Goal: Task Accomplishment & Management: Manage account settings

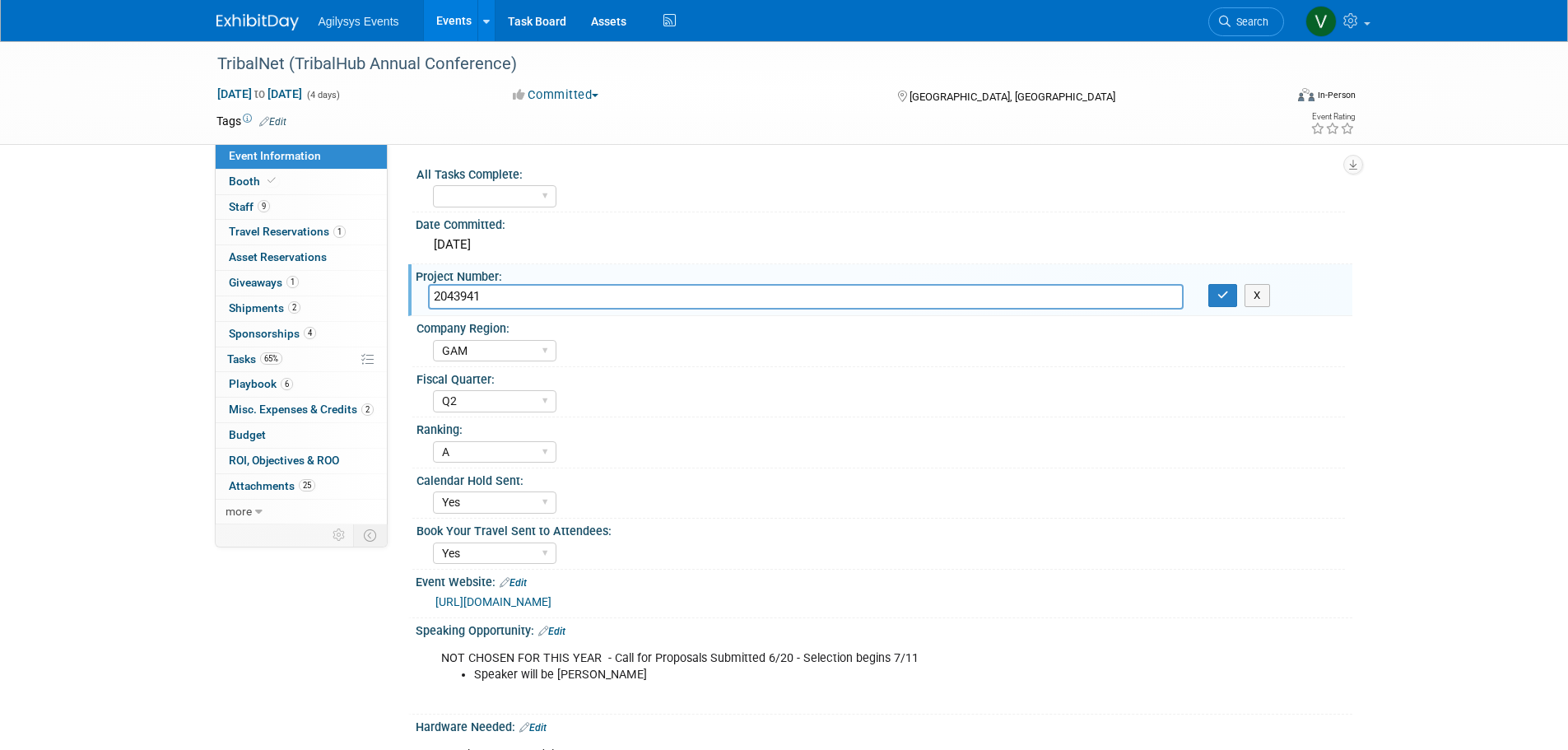
select select "GAM"
select select "Q2"
select select "A"
select select "Yes"
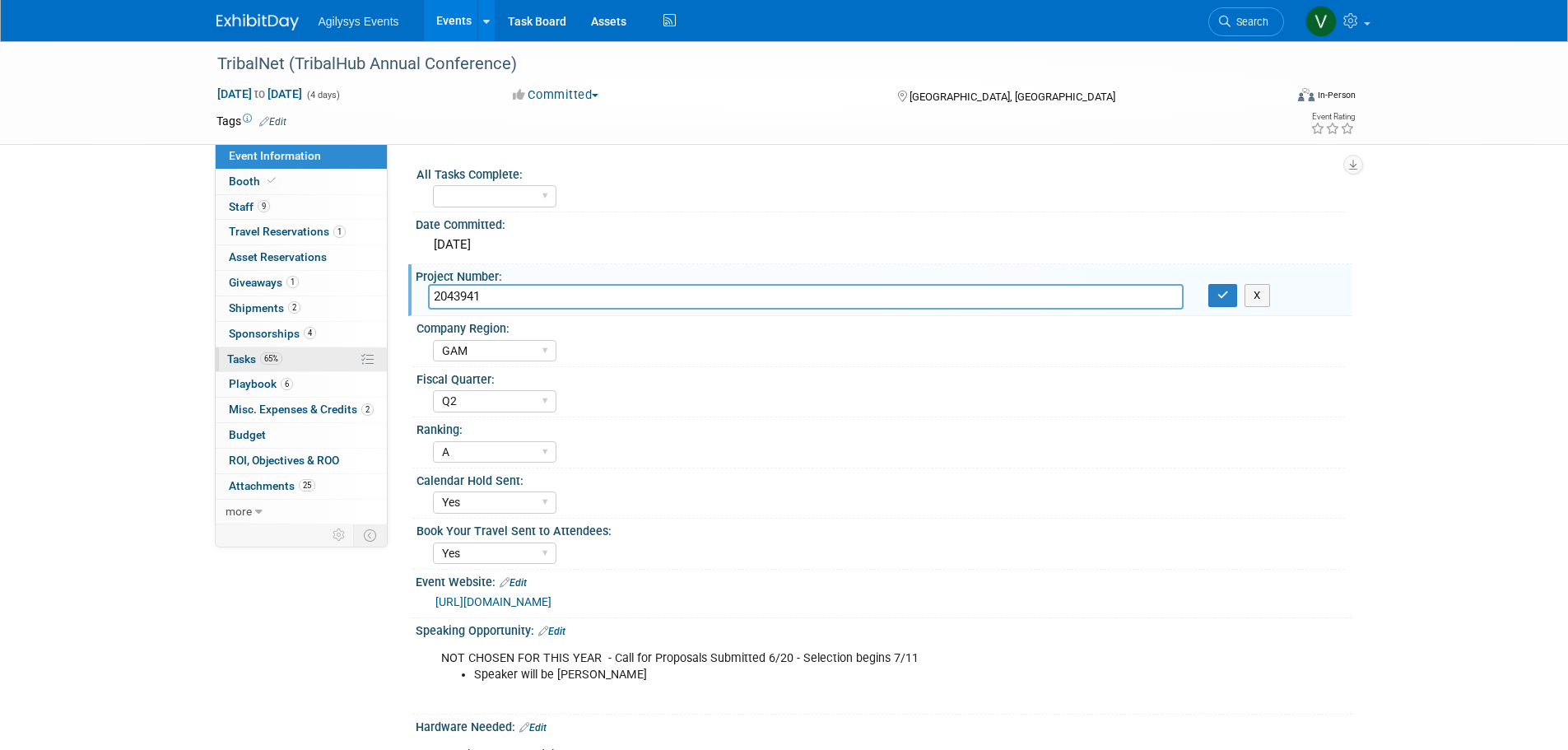
click at [261, 355] on span "65%" at bounding box center [270, 358] width 22 height 12
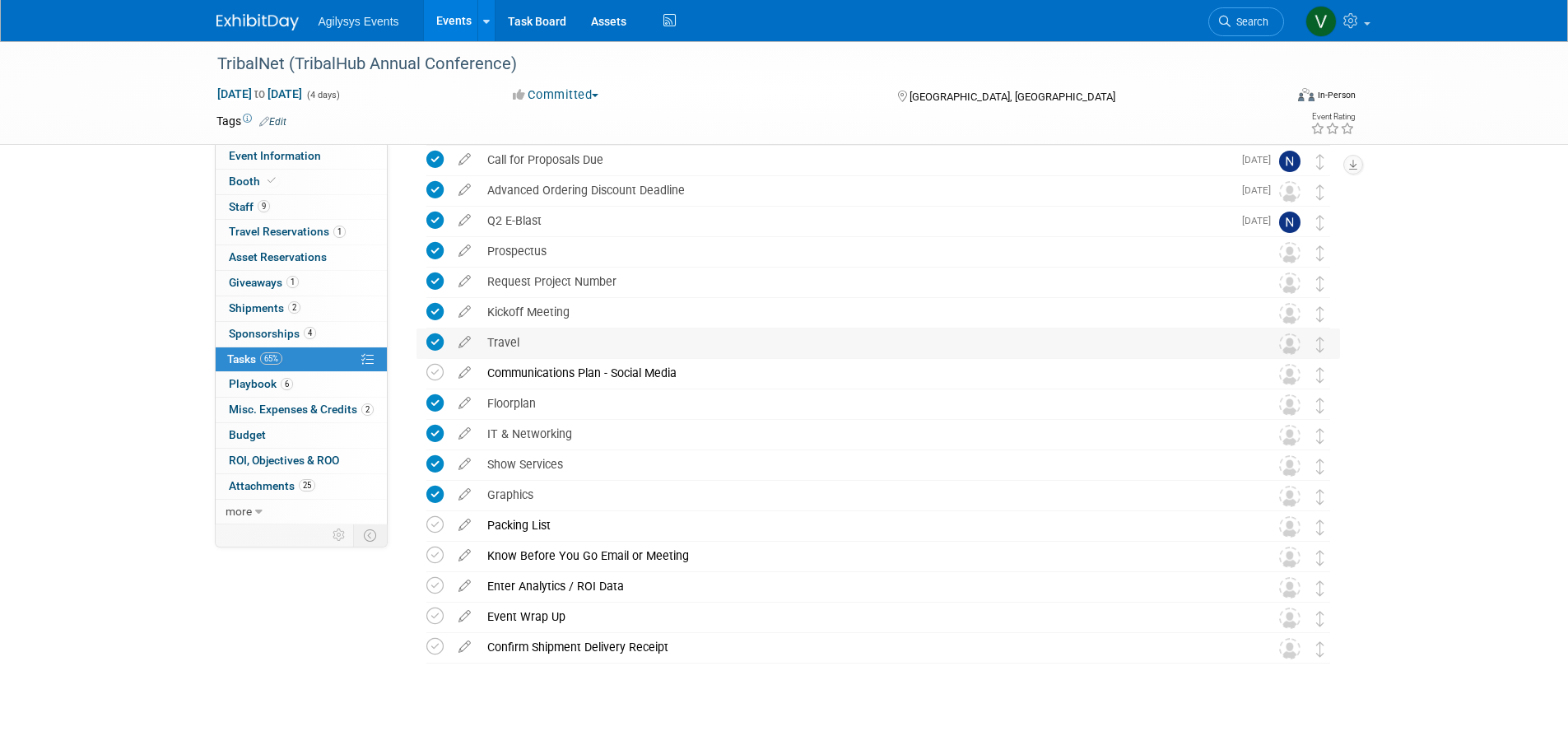
scroll to position [165, 0]
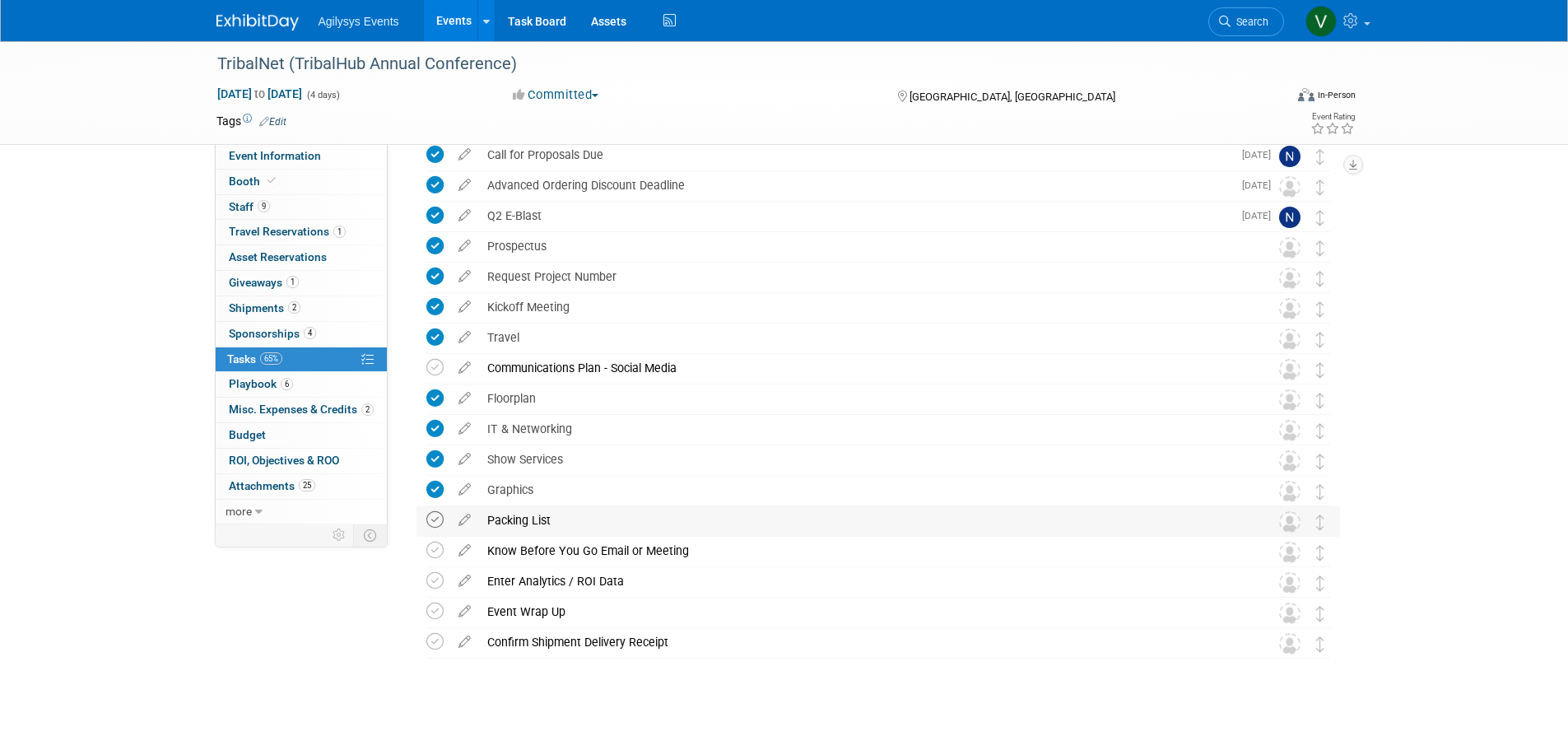
click at [434, 526] on icon at bounding box center [435, 519] width 17 height 17
click at [432, 650] on icon at bounding box center [435, 642] width 17 height 17
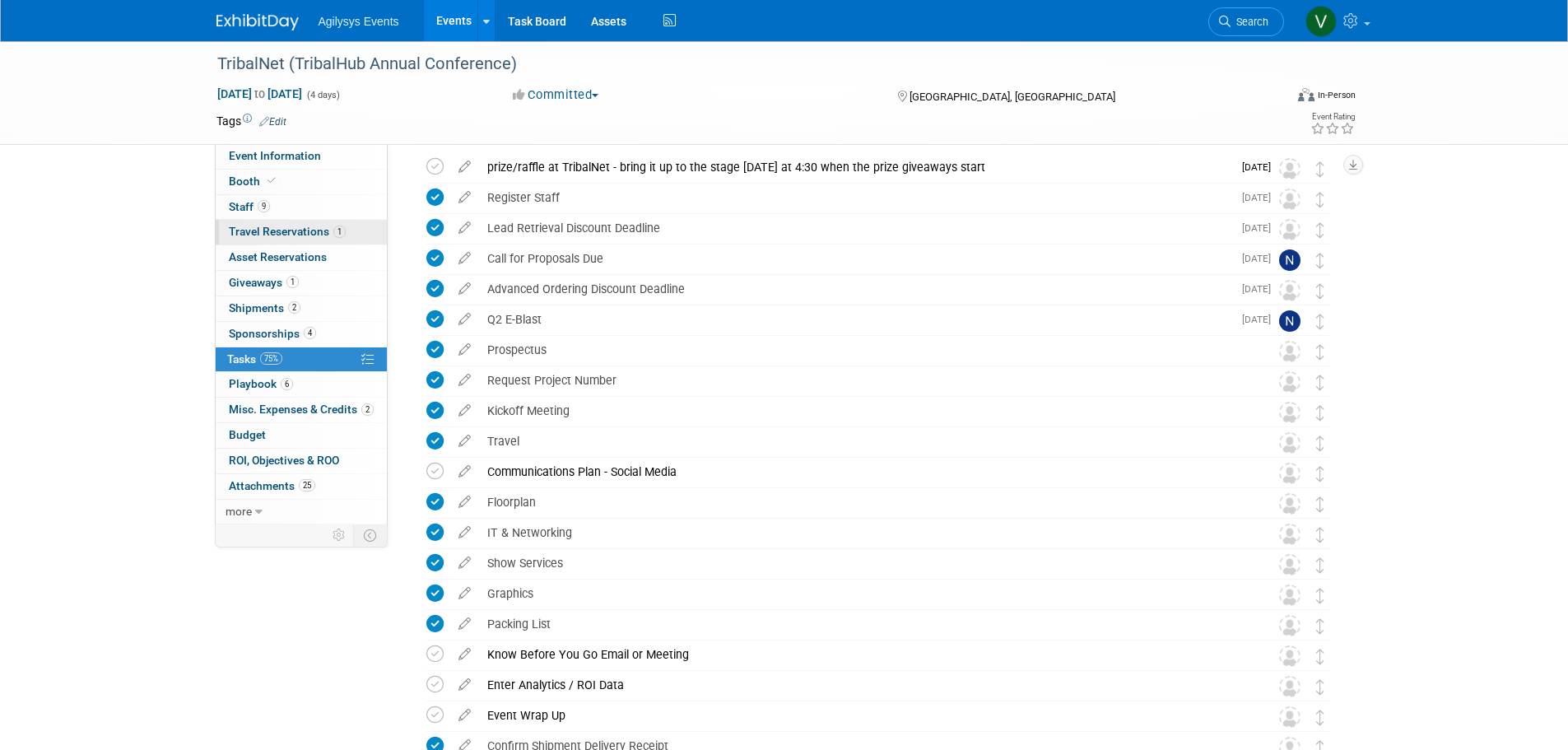
scroll to position [0, 0]
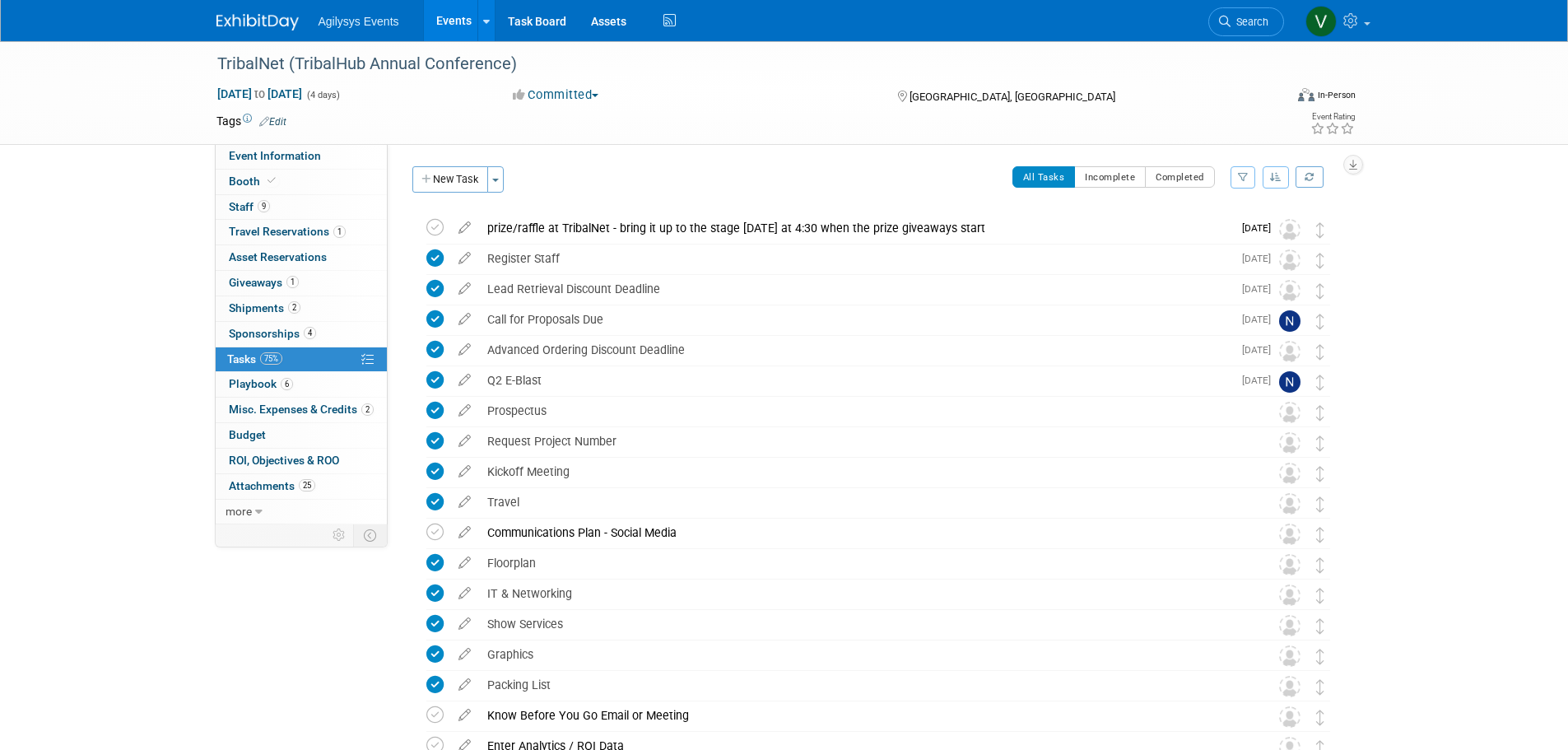
click at [231, 15] on img at bounding box center [258, 22] width 82 height 16
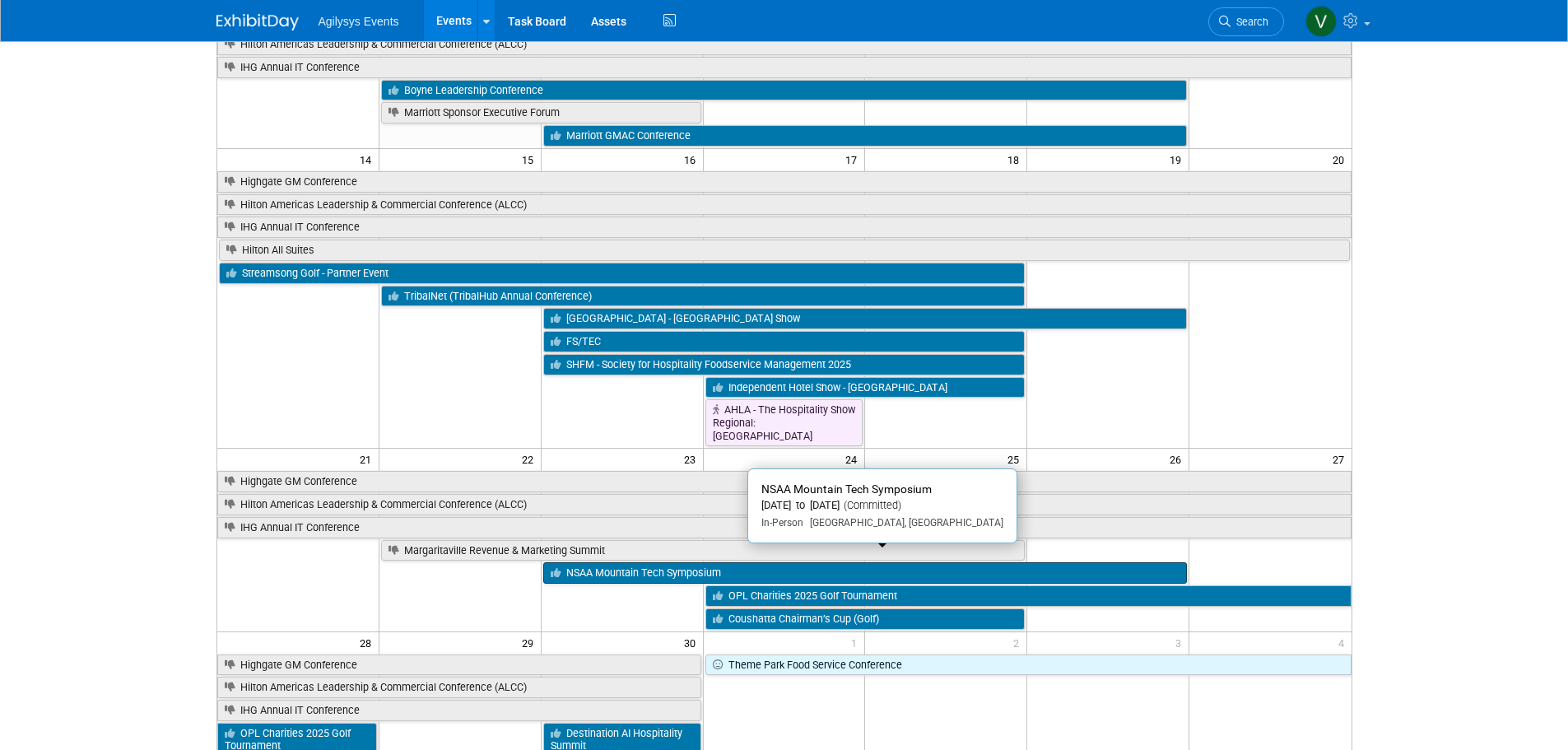
scroll to position [330, 0]
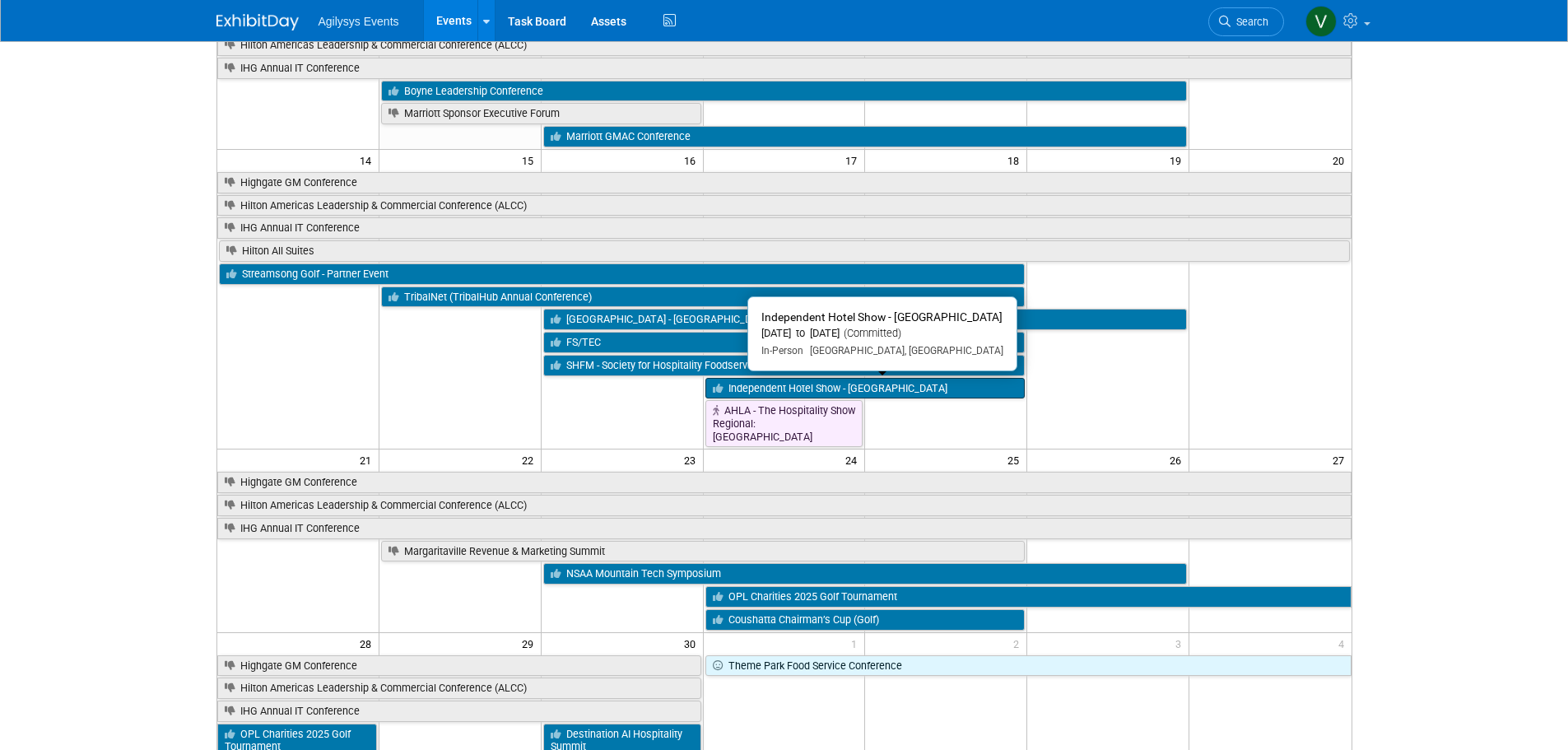
click at [885, 390] on link "Independent Hotel Show - [GEOGRAPHIC_DATA]" at bounding box center [865, 388] width 320 height 21
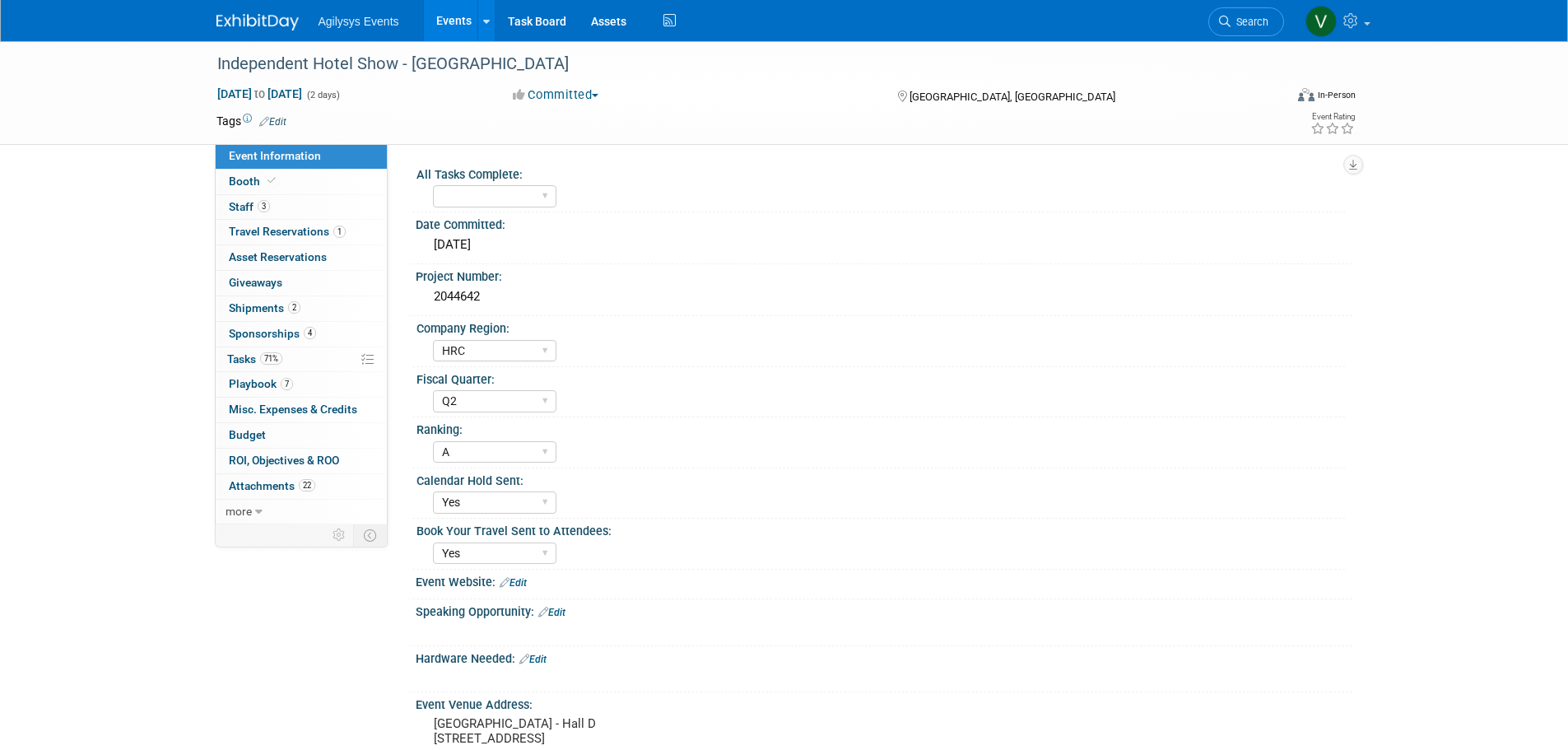
select select "HRC"
select select "Q2"
select select "A"
select select "Yes"
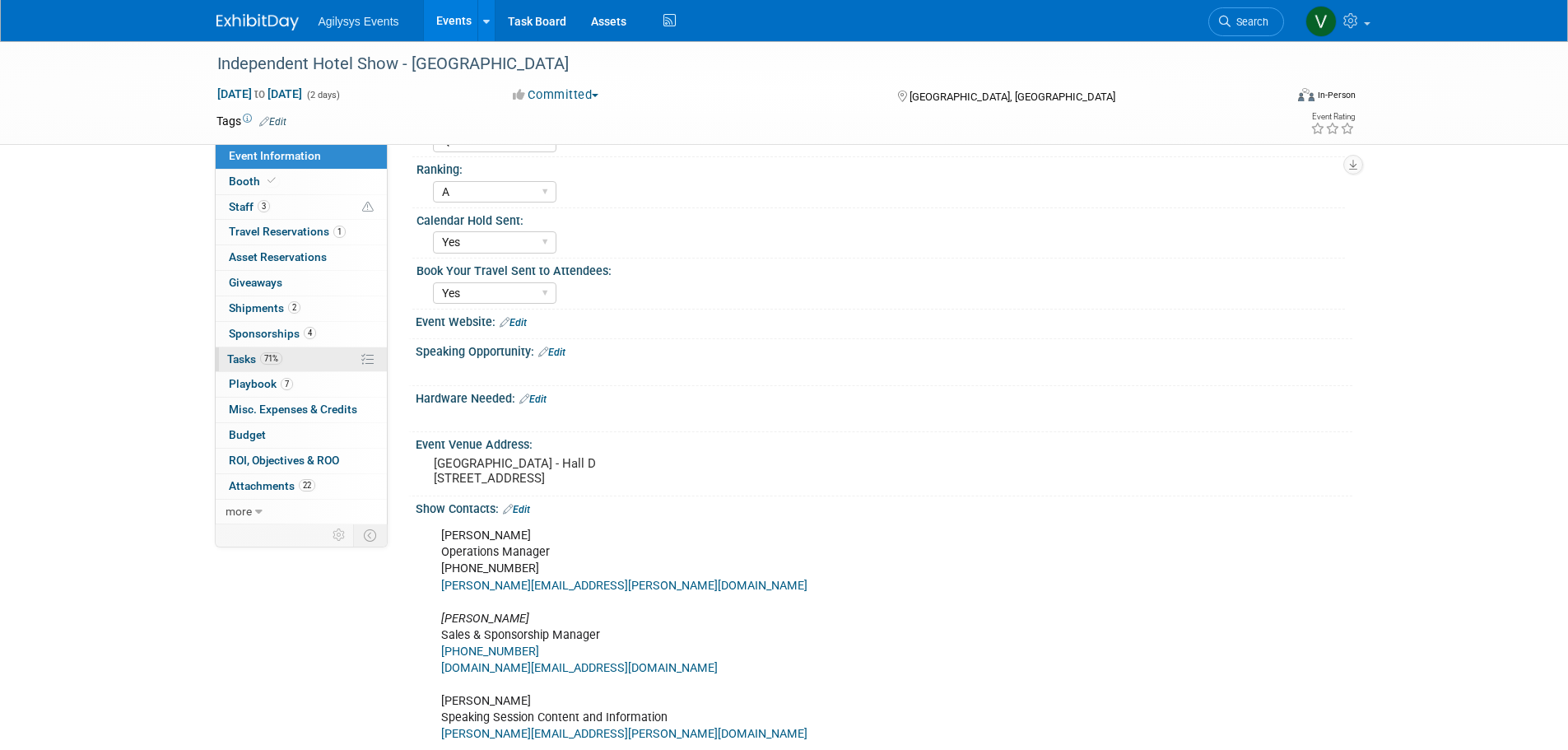
scroll to position [165, 0]
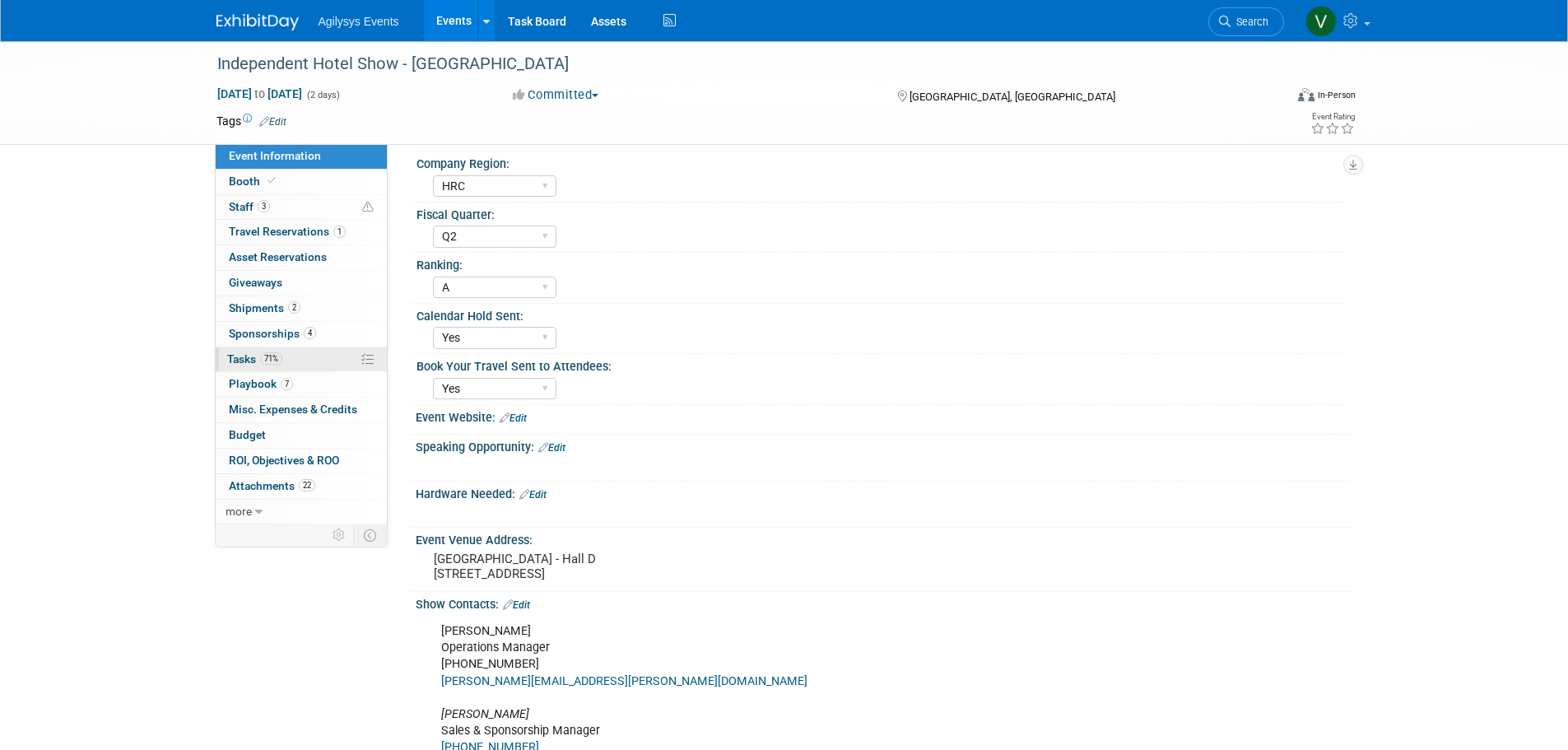
click at [277, 362] on span "71%" at bounding box center [270, 358] width 22 height 12
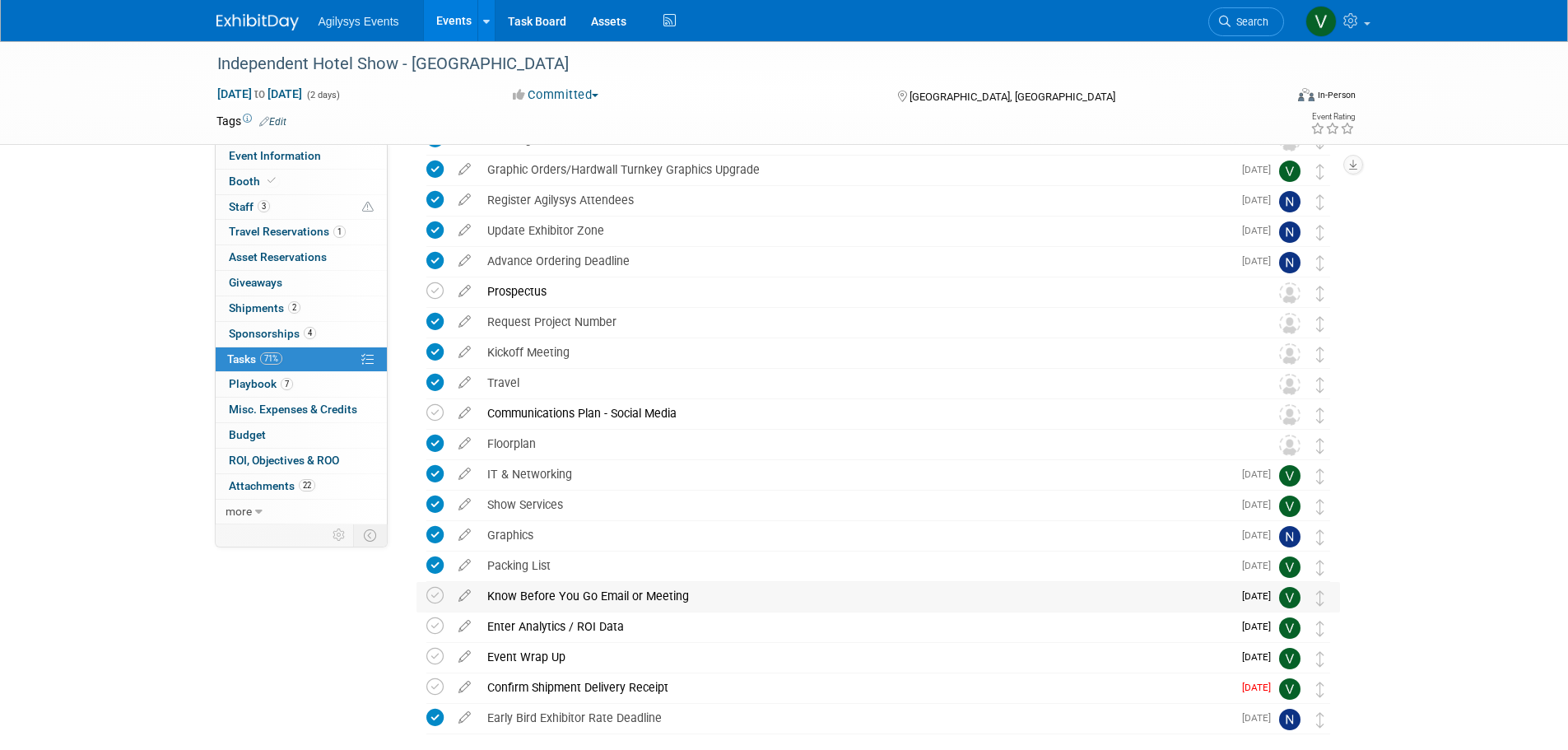
scroll to position [493, 0]
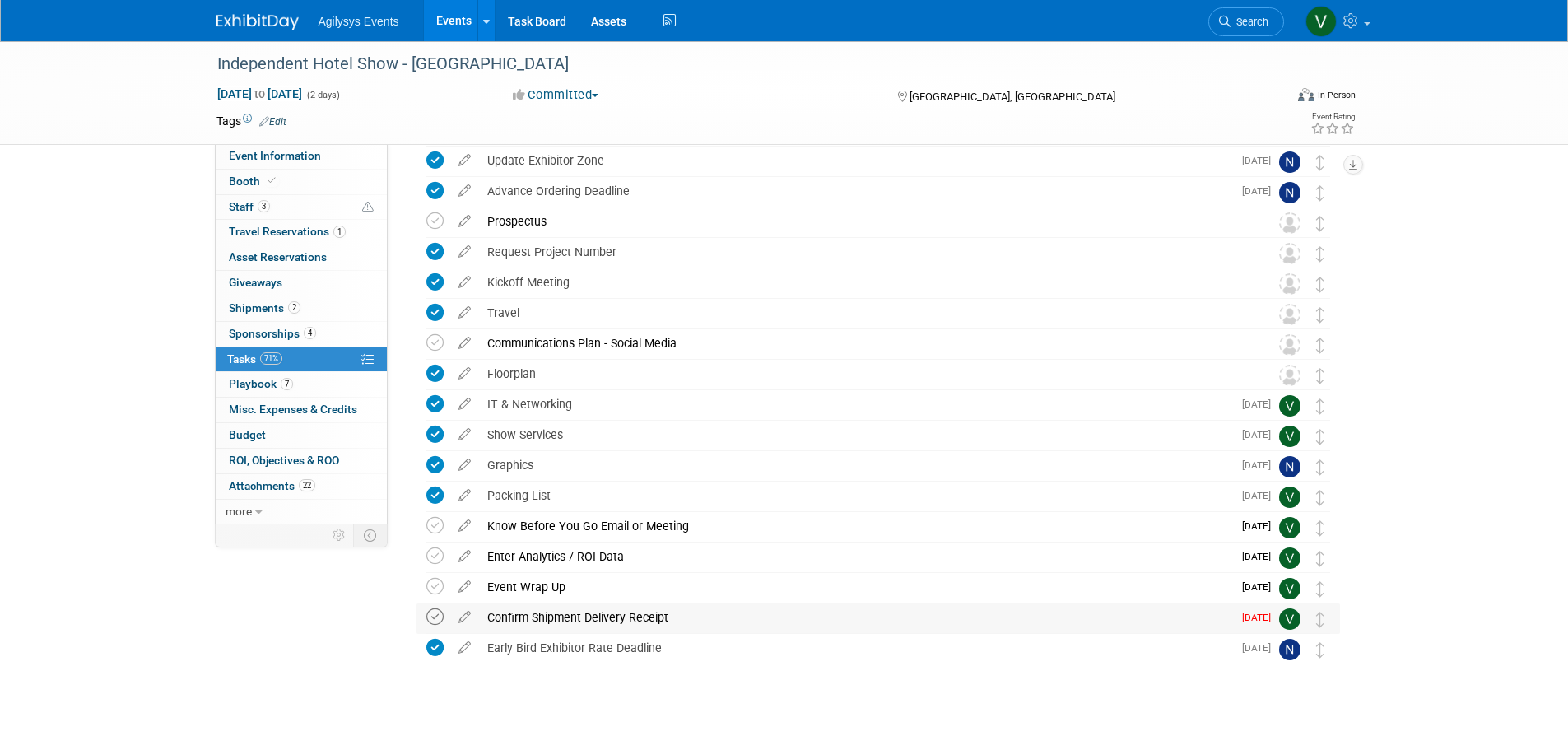
click at [431, 613] on icon at bounding box center [435, 617] width 17 height 17
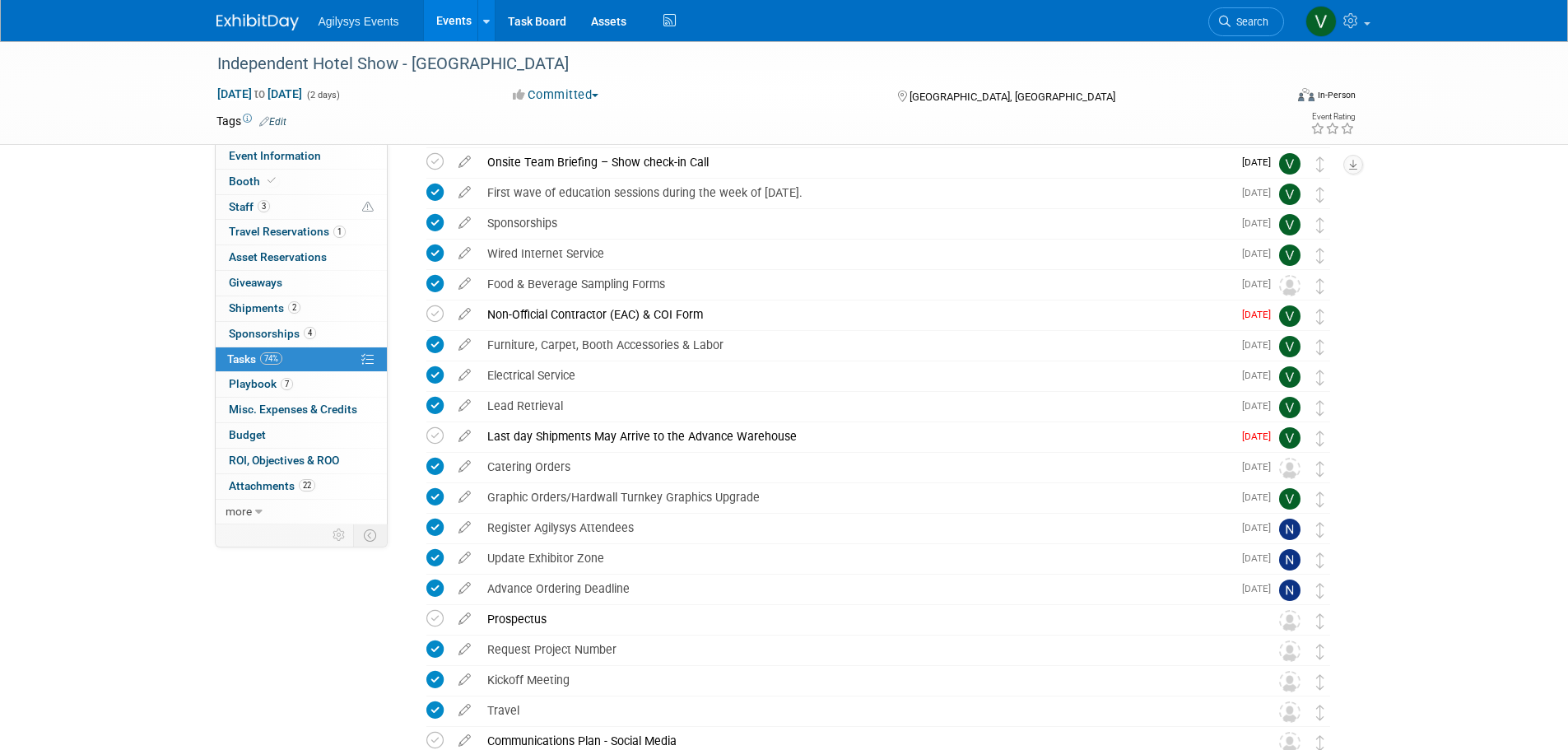
scroll to position [82, 0]
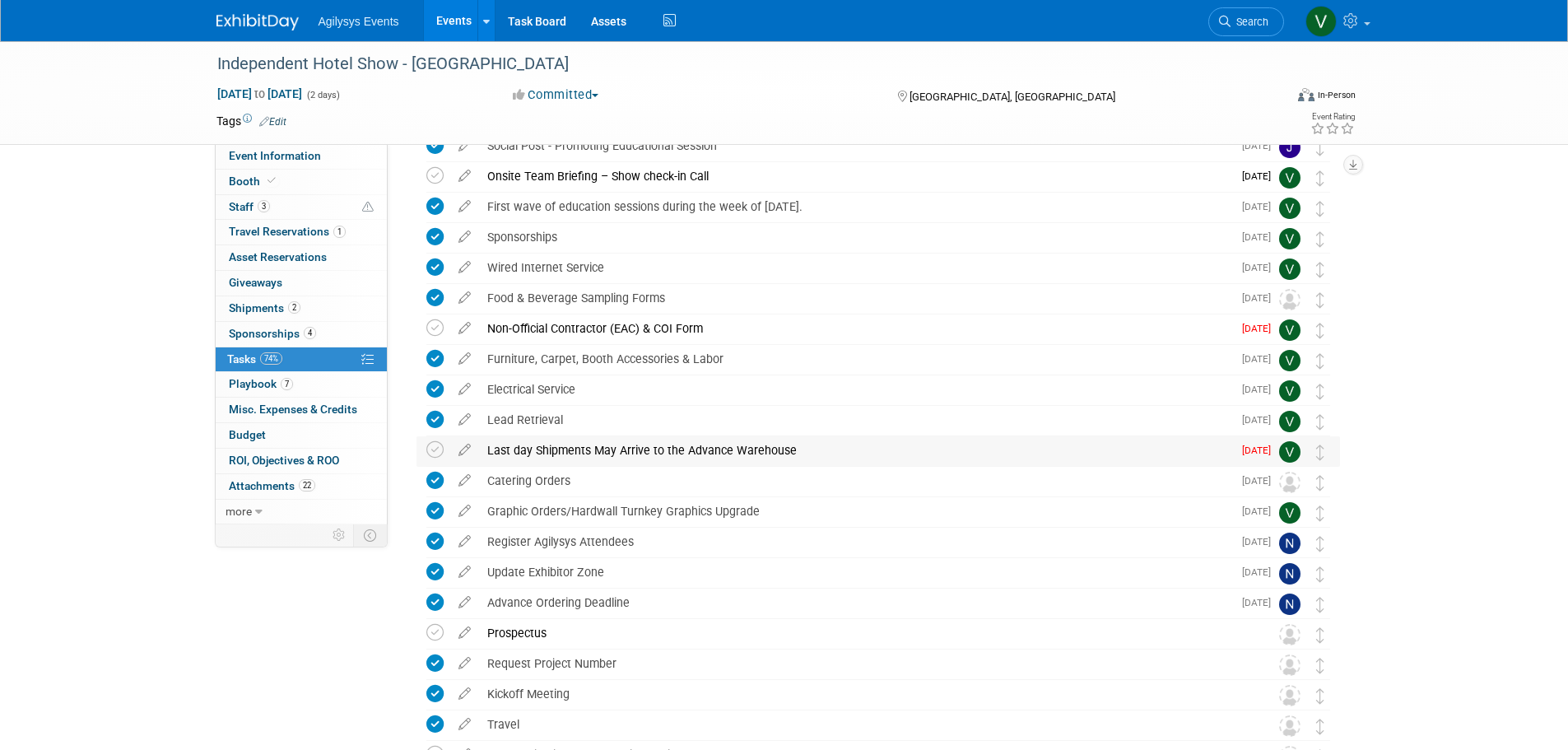
click at [445, 446] on td at bounding box center [438, 450] width 24 height 30
click at [429, 451] on icon at bounding box center [435, 449] width 17 height 17
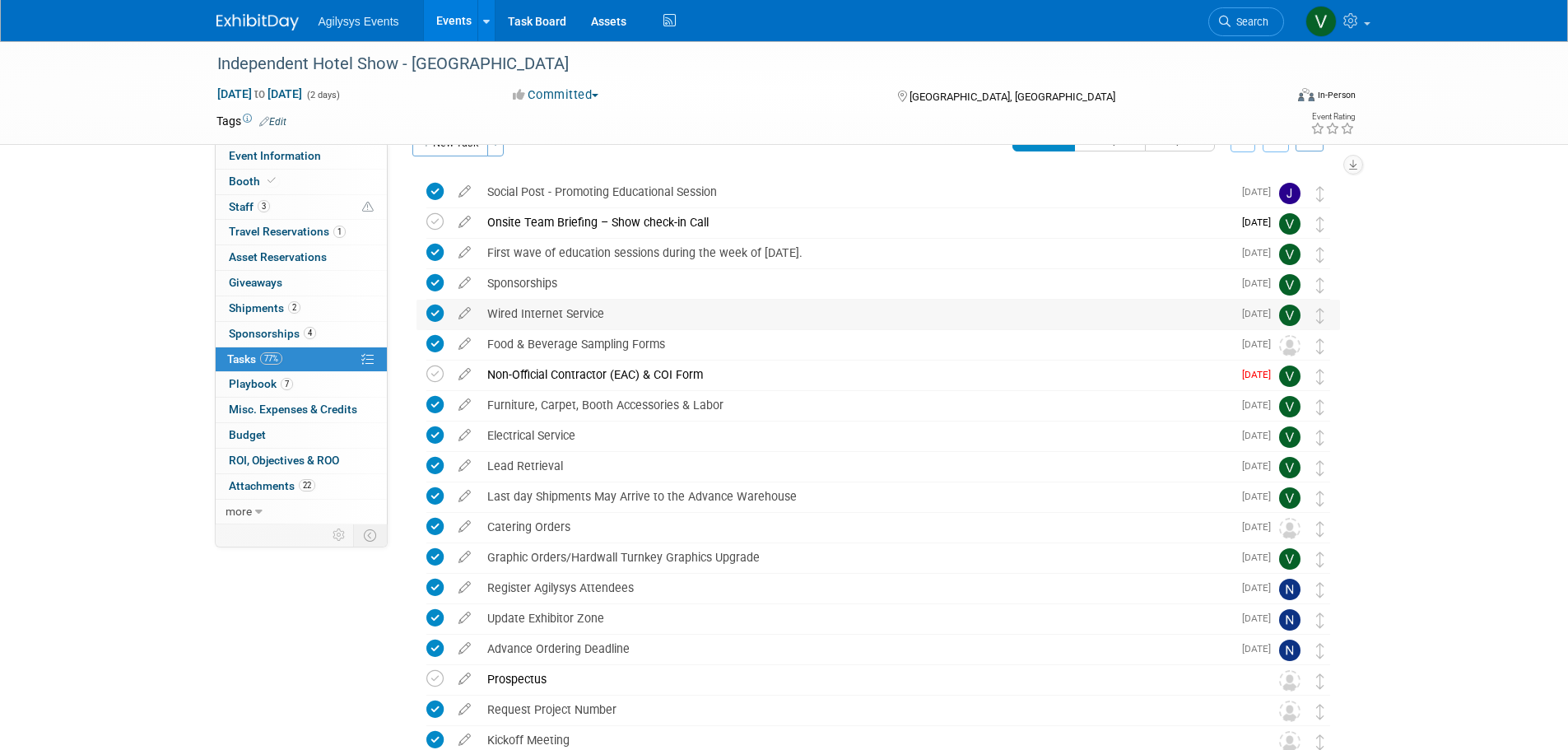
scroll to position [0, 0]
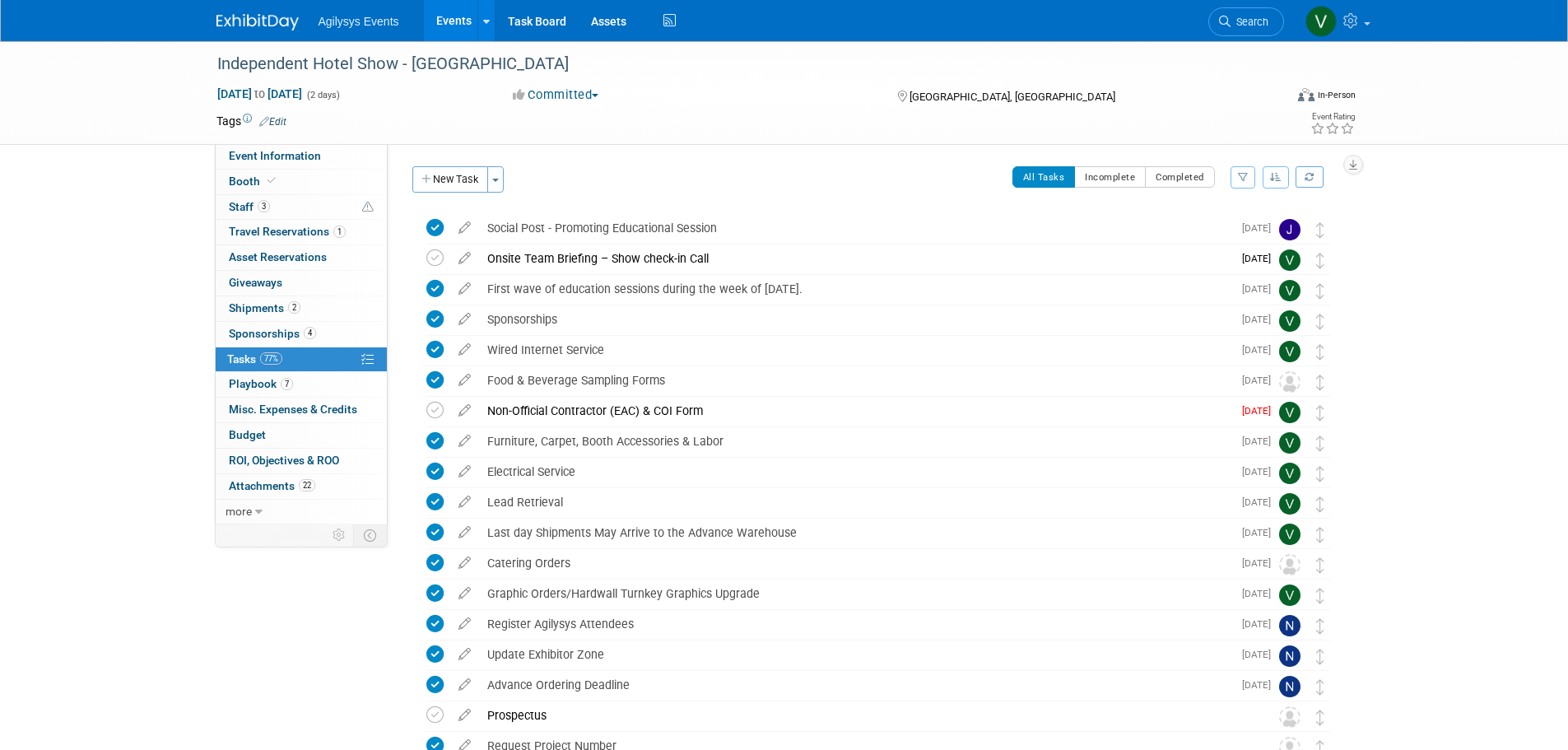
click at [250, 20] on img at bounding box center [258, 22] width 82 height 16
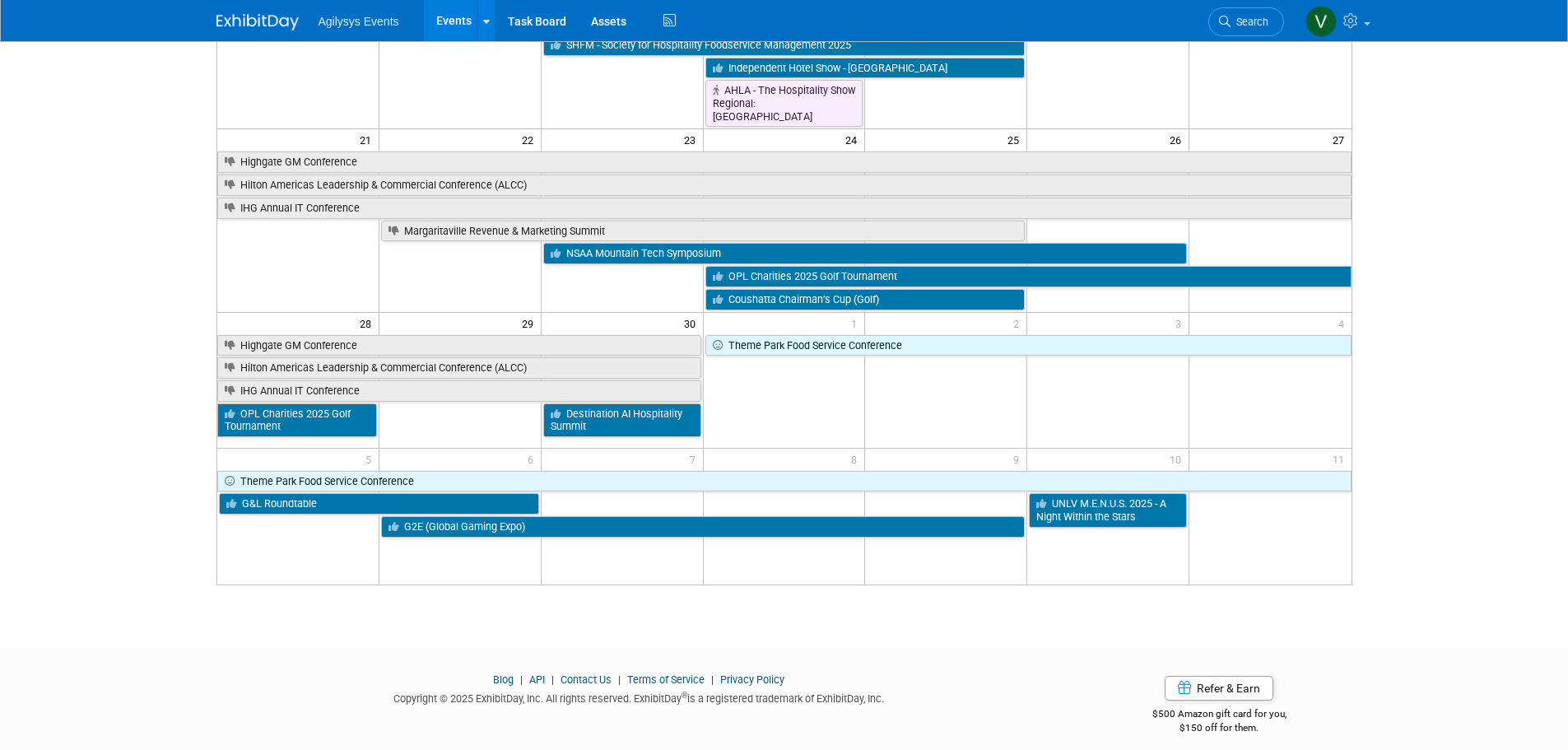
scroll to position [650, 0]
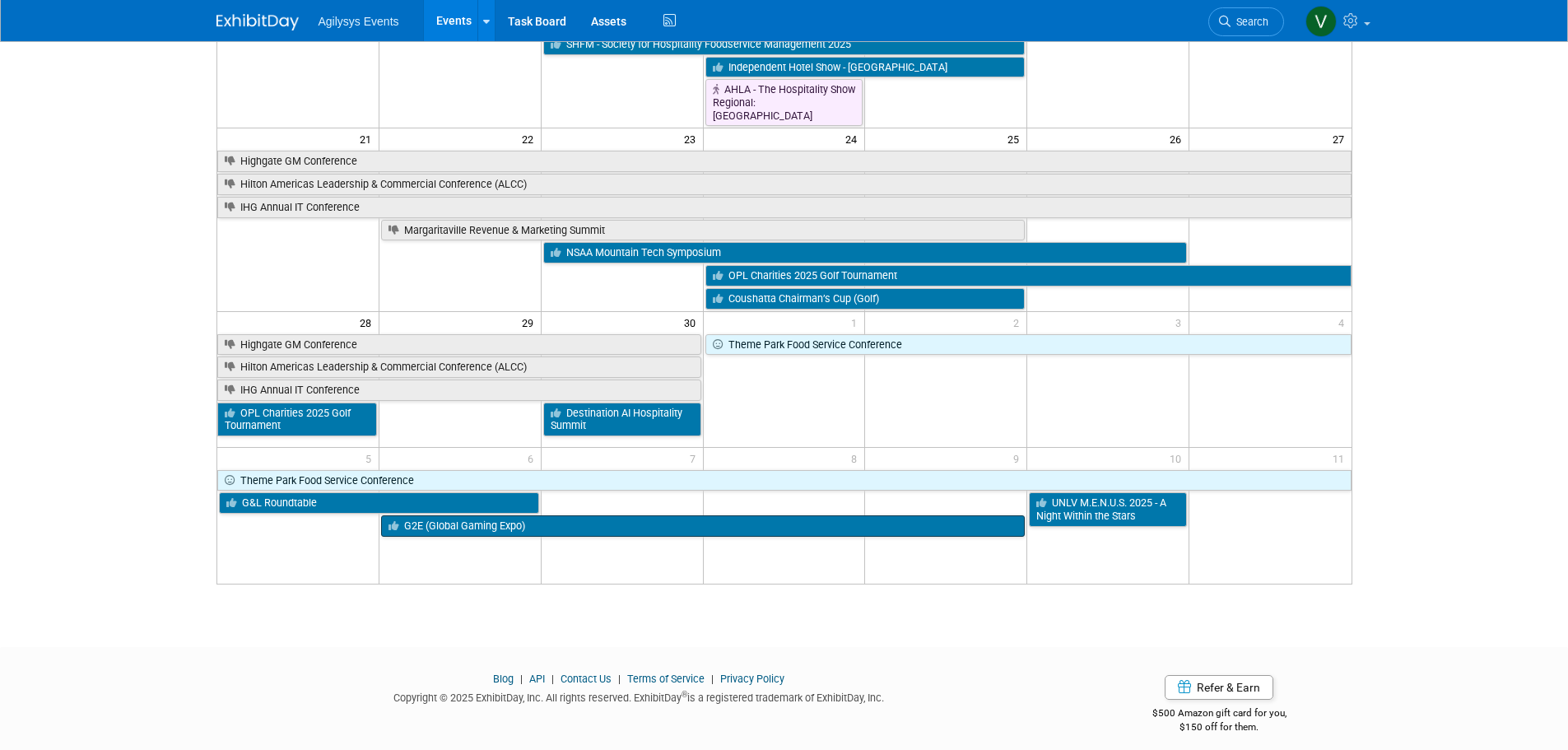
click at [584, 524] on link "G2E (Global Gaming Expo)" at bounding box center [703, 526] width 644 height 21
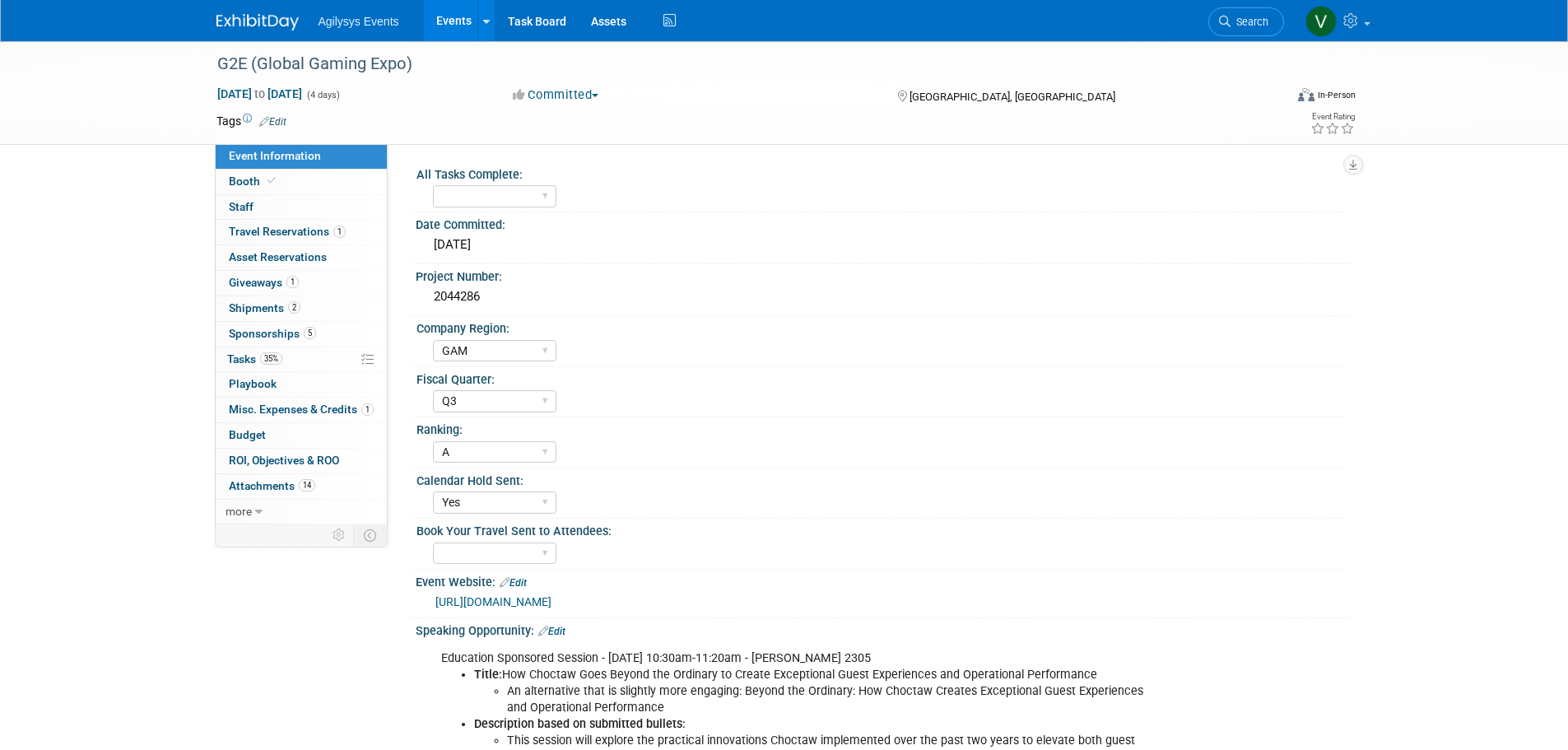
select select "GAM"
select select "Q3"
select select "A"
select select "Yes"
click at [253, 356] on span "Tasks 35%" at bounding box center [255, 359] width 56 height 13
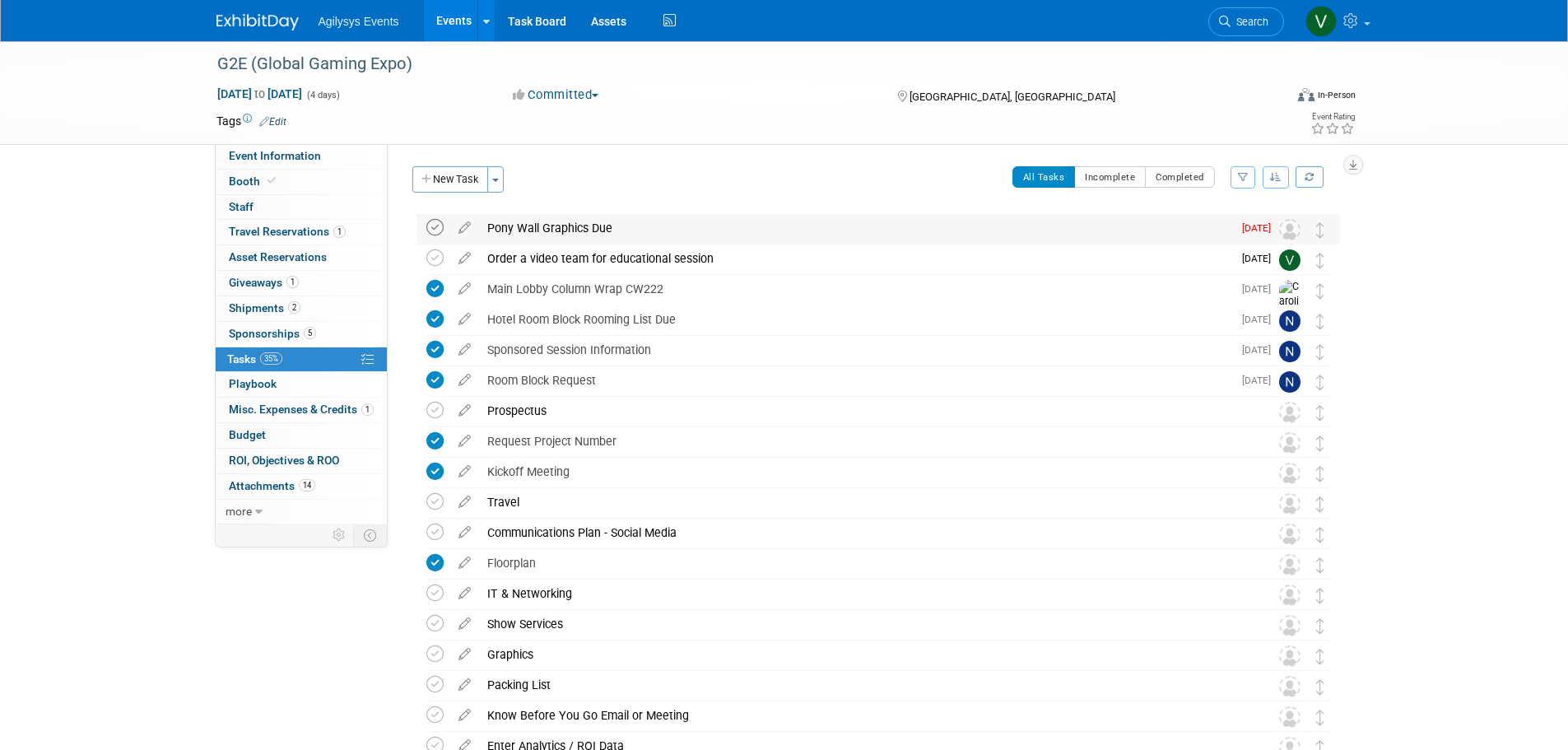
click at [429, 231] on icon at bounding box center [435, 228] width 17 height 17
click at [258, 197] on link "0 Staff 0" at bounding box center [301, 208] width 172 height 25
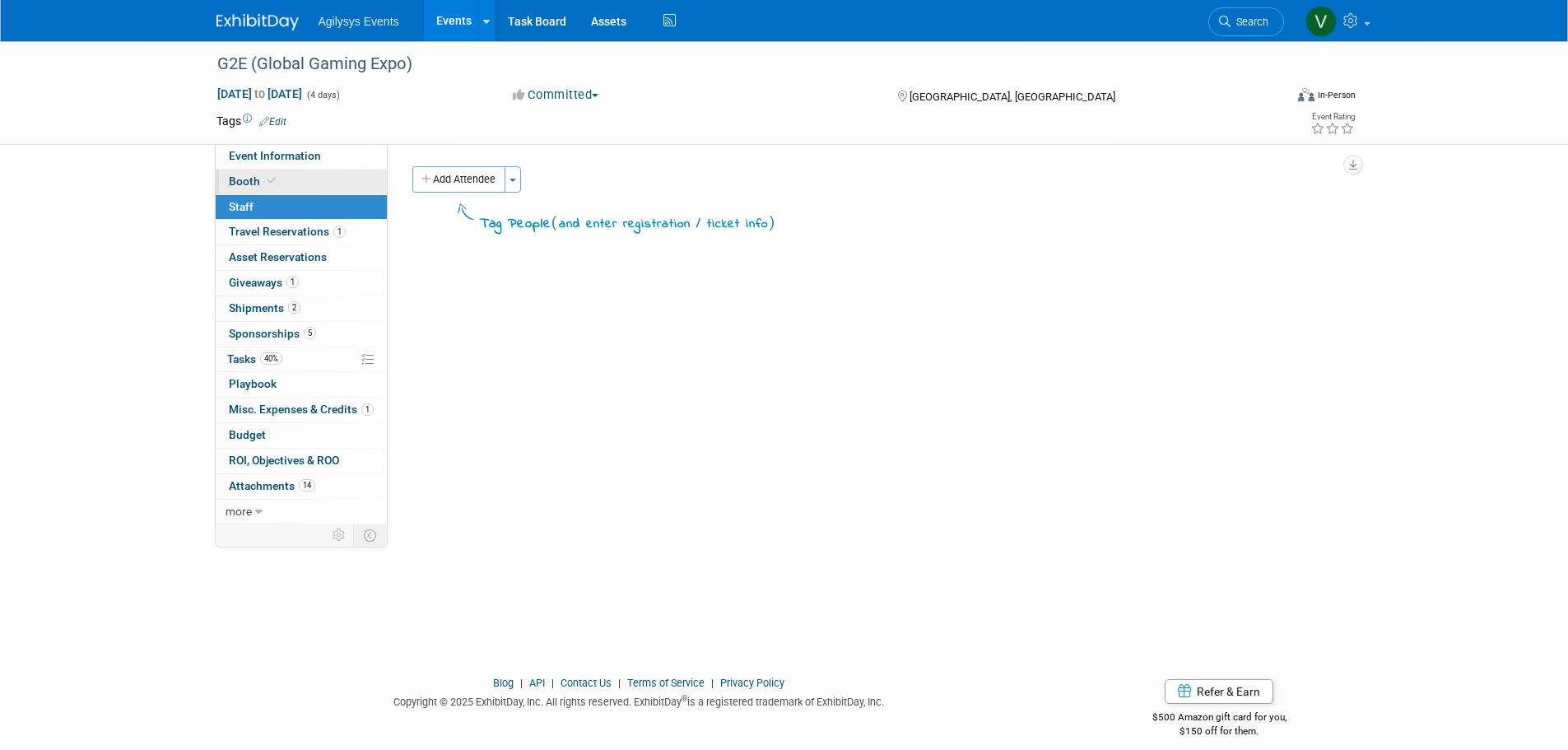
click at [267, 185] on icon at bounding box center [271, 180] width 9 height 9
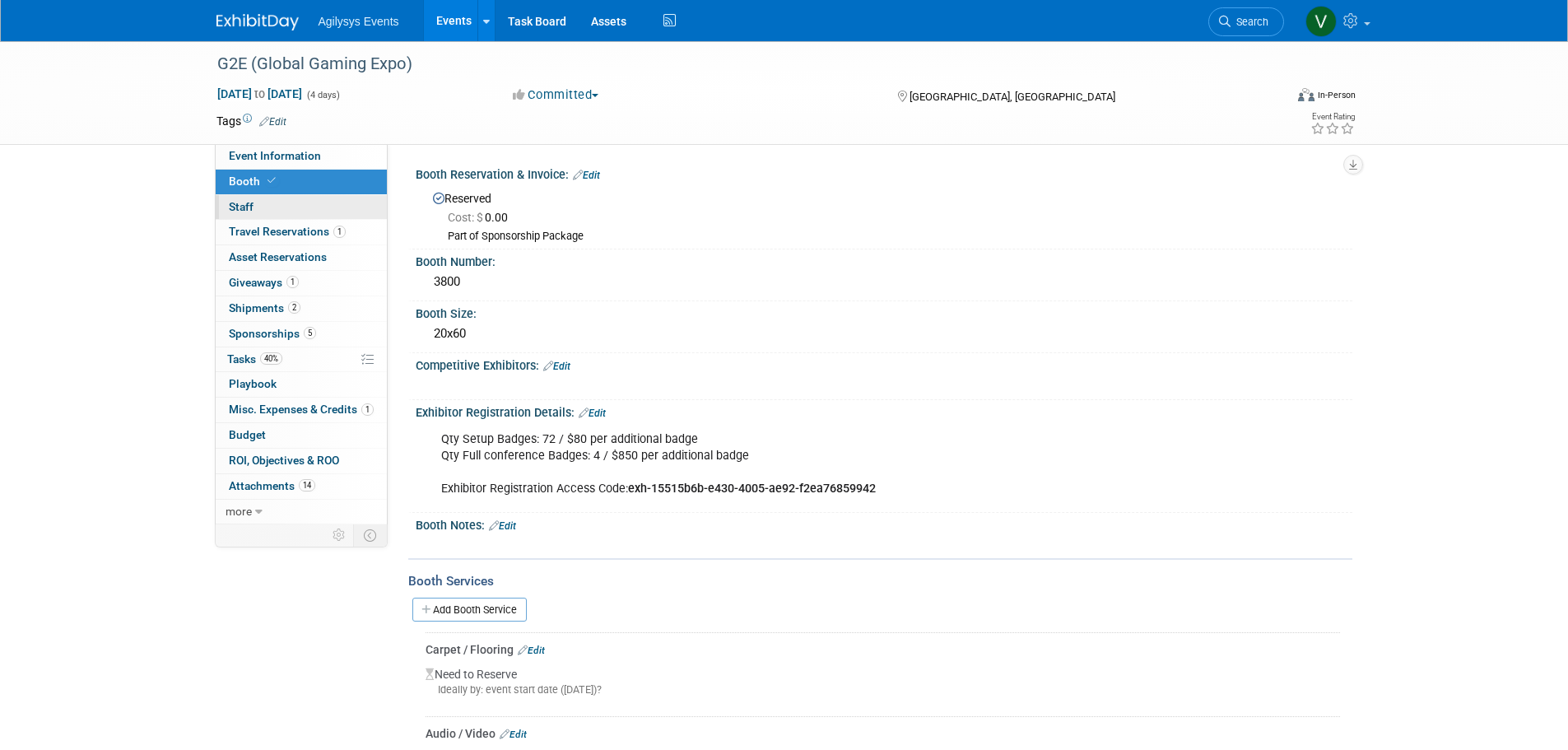
click at [238, 207] on span "Staff 0" at bounding box center [242, 207] width 25 height 13
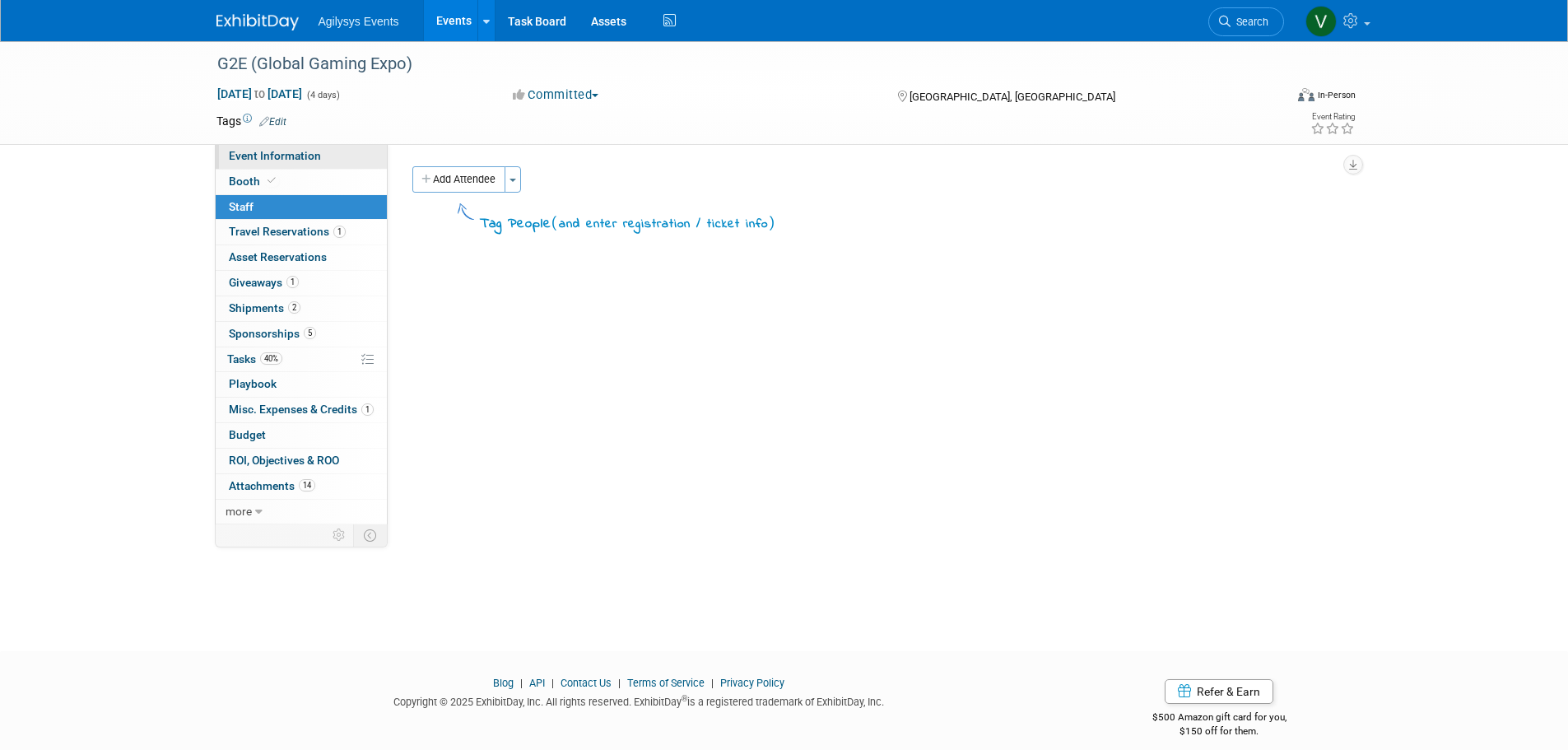
click at [268, 167] on link "Event Information" at bounding box center [301, 156] width 172 height 25
select select "GAM"
select select "Q3"
select select "A"
select select "Yes"
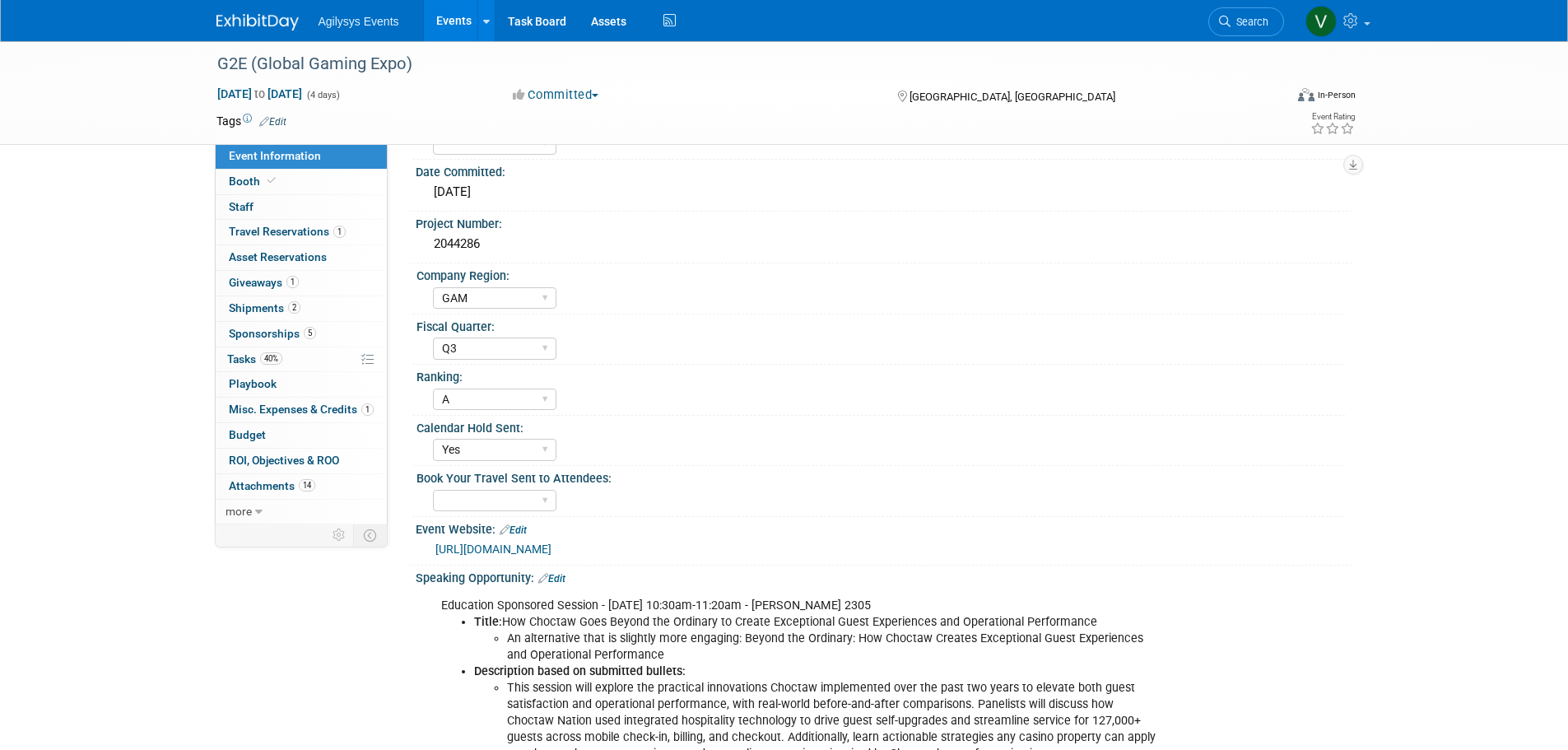
scroll to position [82, 0]
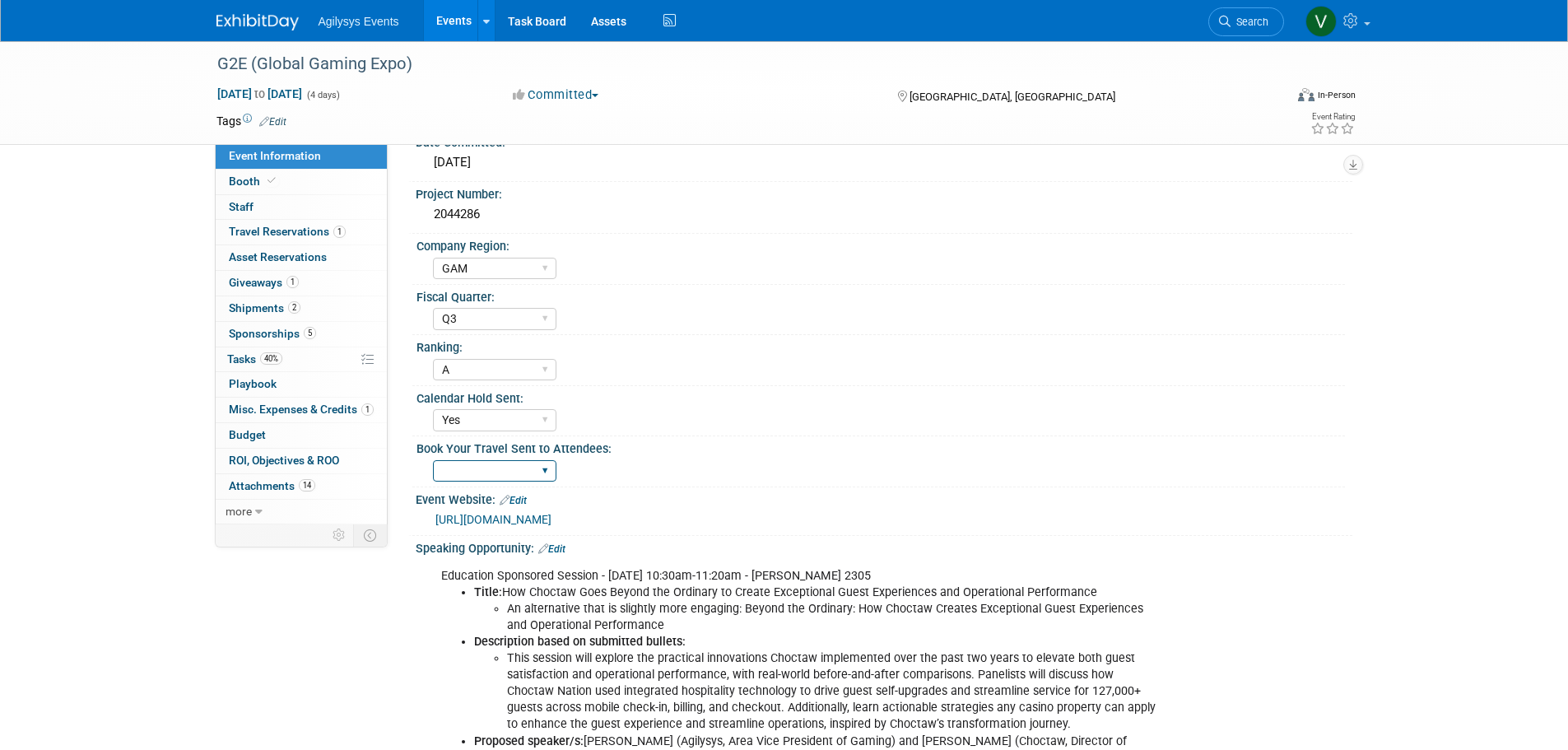
drag, startPoint x: 528, startPoint y: 463, endPoint x: 511, endPoint y: 471, distance: 18.8
click at [528, 463] on select "Yes" at bounding box center [495, 470] width 124 height 22
select select "Yes"
click at [433, 460] on select "Yes" at bounding box center [495, 470] width 124 height 22
click at [242, 641] on div "Event Information Event Info Booth Booth 0 Staff 0 Staff 1 Travel Reservations …" at bounding box center [784, 584] width 1161 height 1251
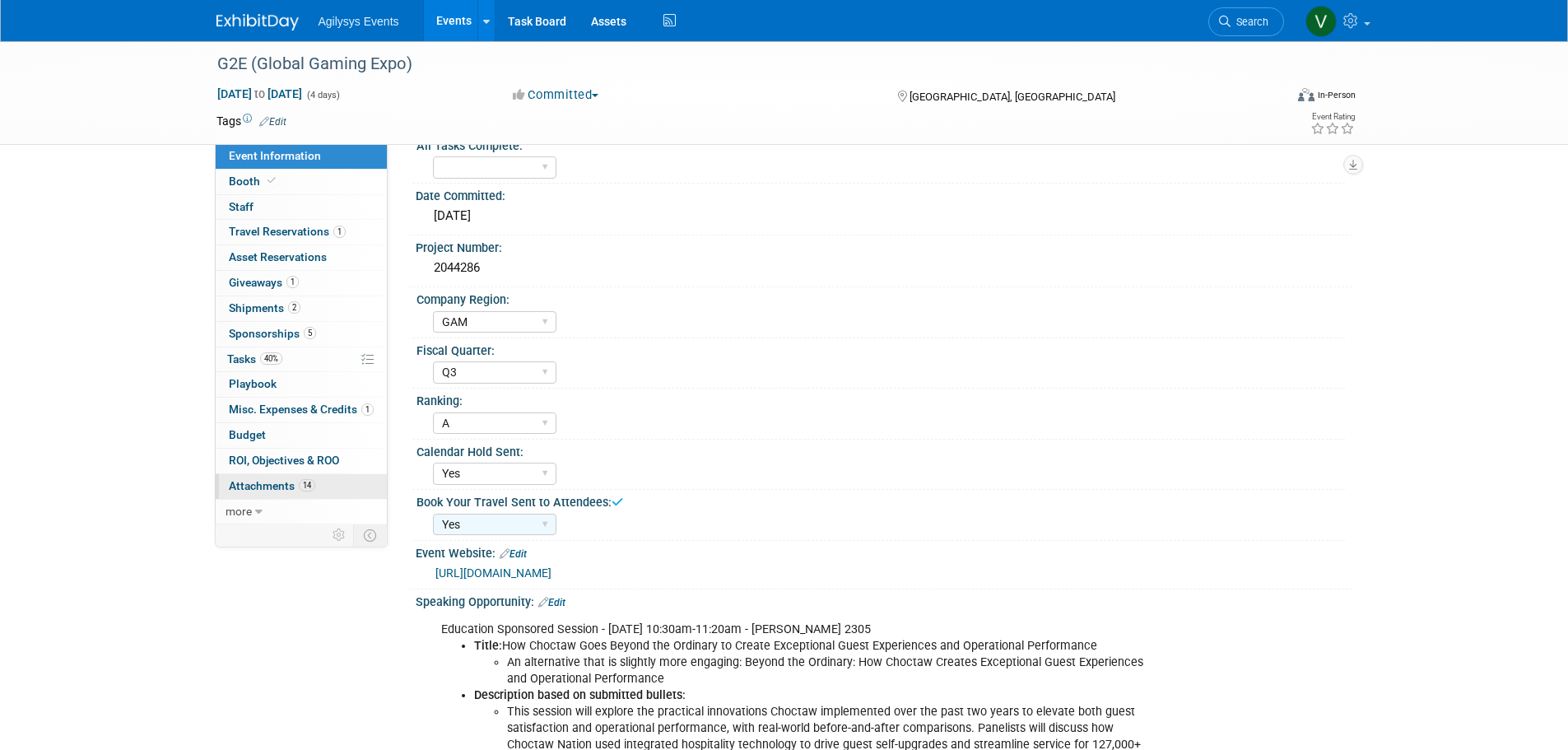
scroll to position [0, 0]
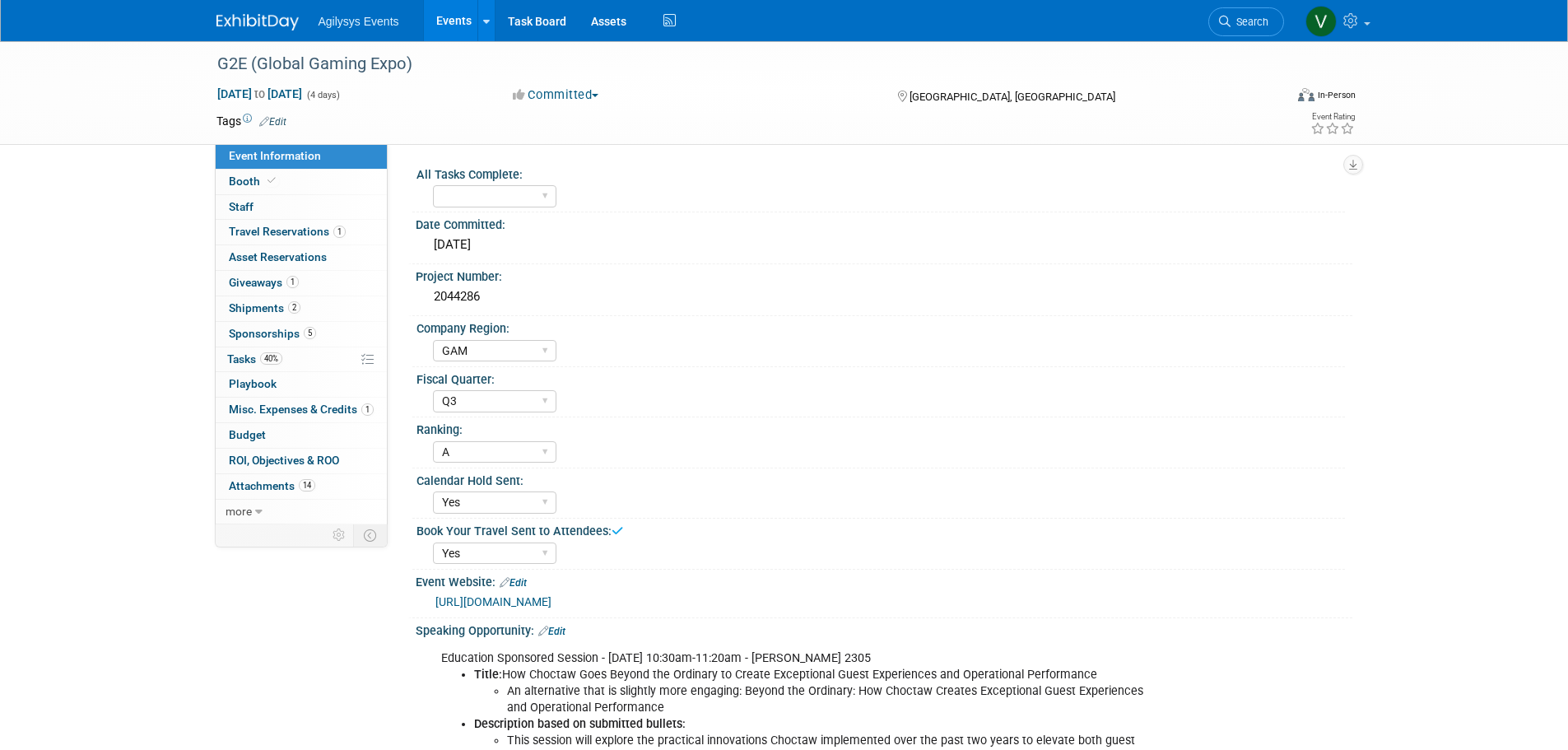
drag, startPoint x: 242, startPoint y: 19, endPoint x: 256, endPoint y: 34, distance: 20.5
click at [242, 19] on img at bounding box center [258, 22] width 82 height 16
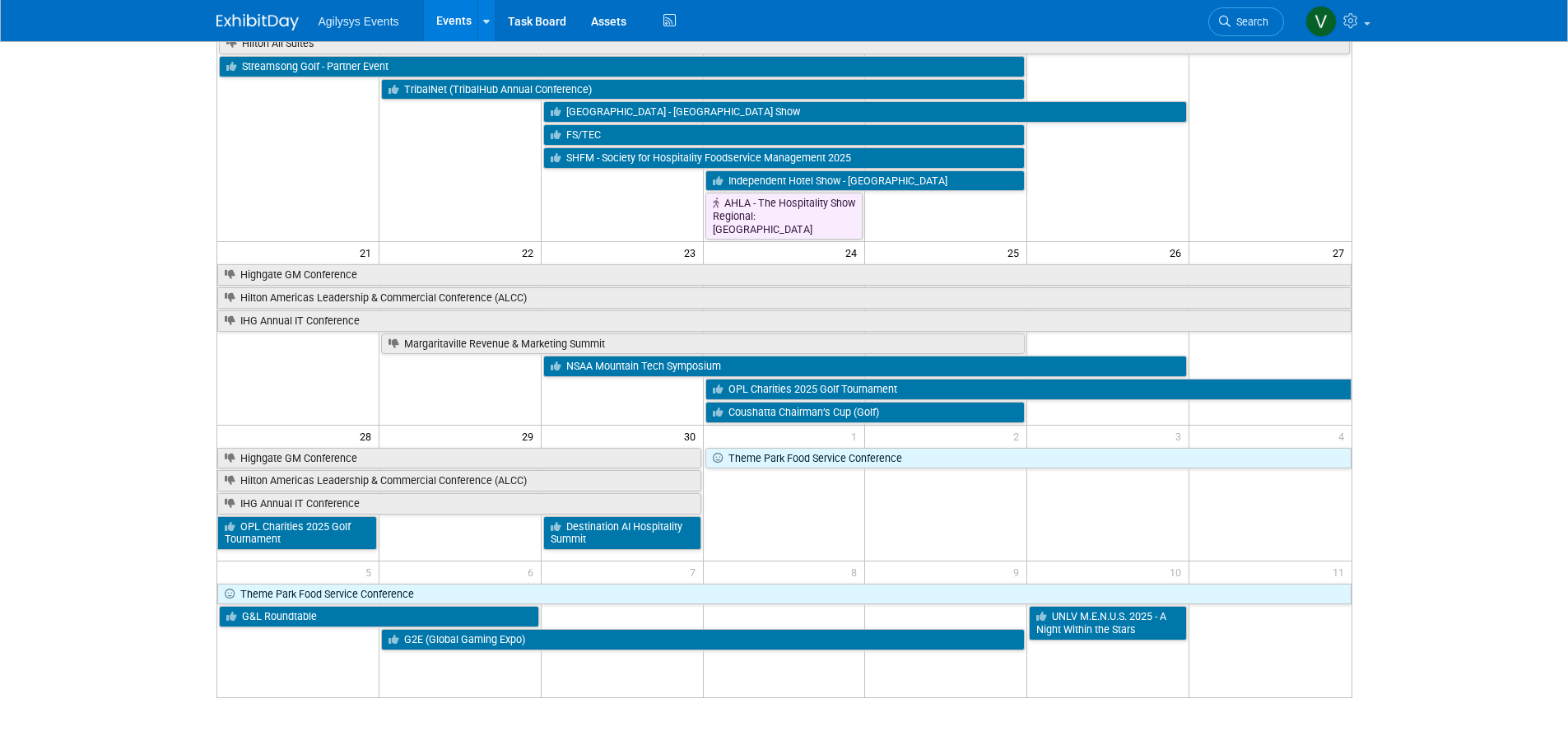
scroll to position [576, 0]
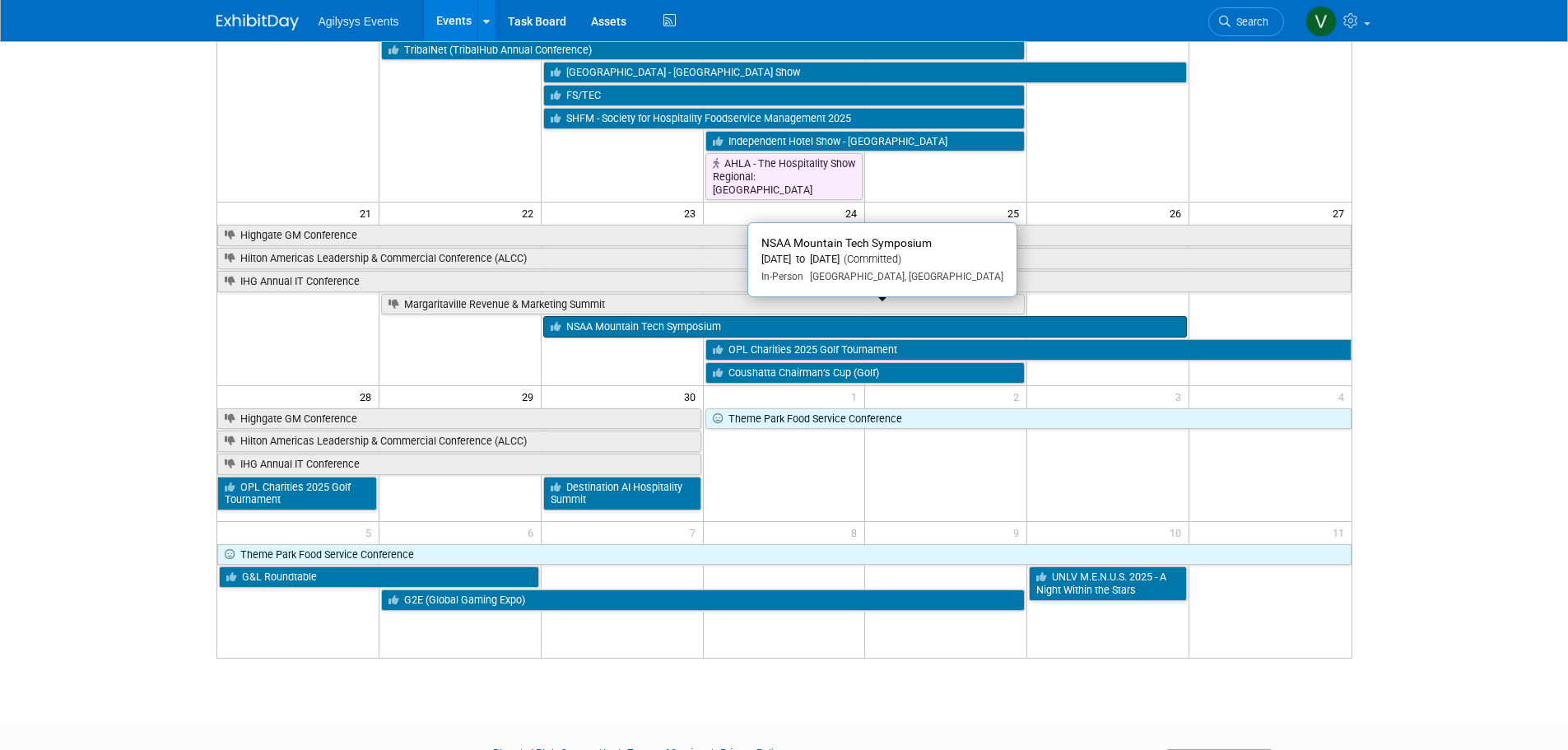
click at [613, 316] on link "NSAA Mountain Tech Symposium" at bounding box center [865, 327] width 644 height 21
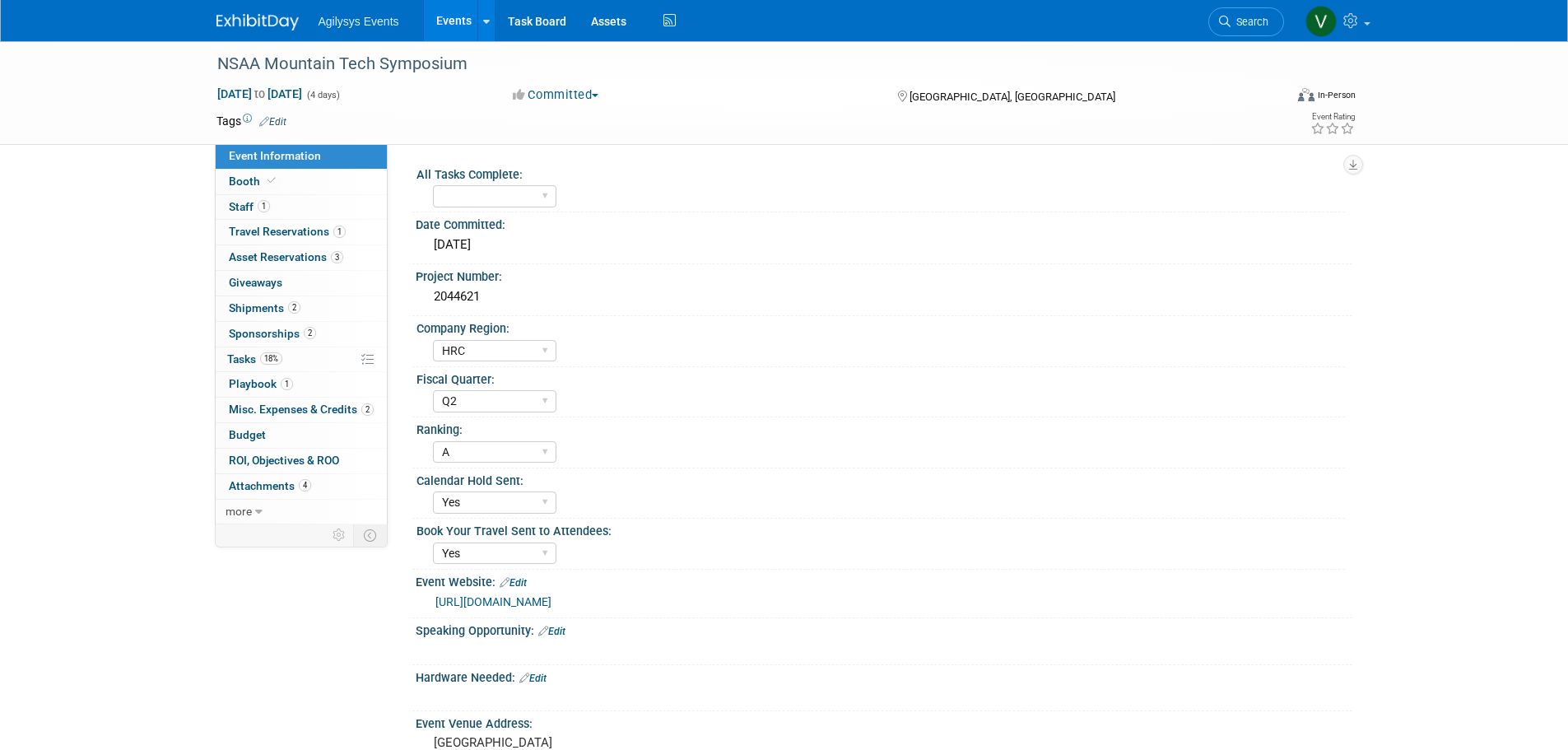
select select "HRC"
select select "Q2"
select select "A"
select select "Yes"
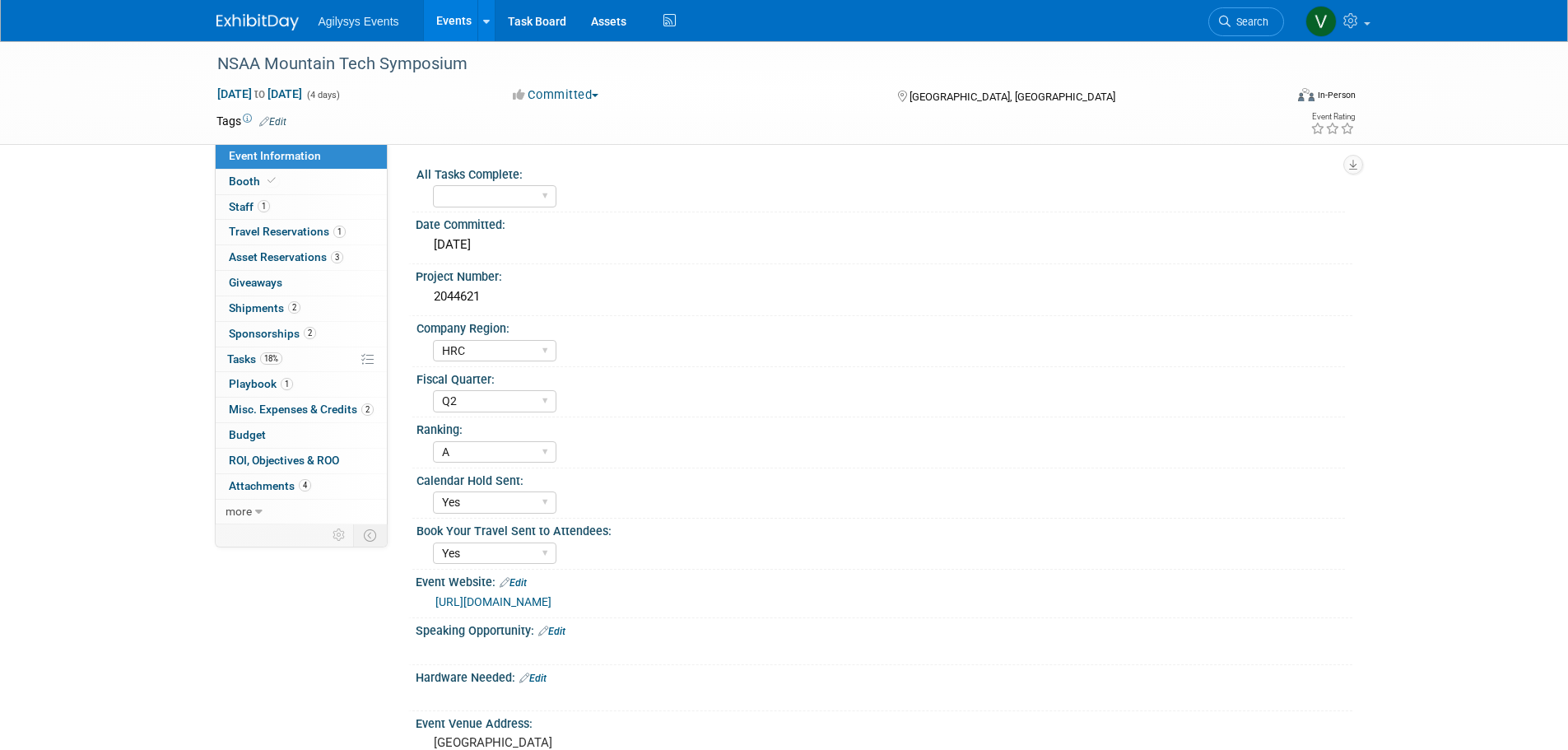
click at [254, 11] on link at bounding box center [267, 14] width 103 height 13
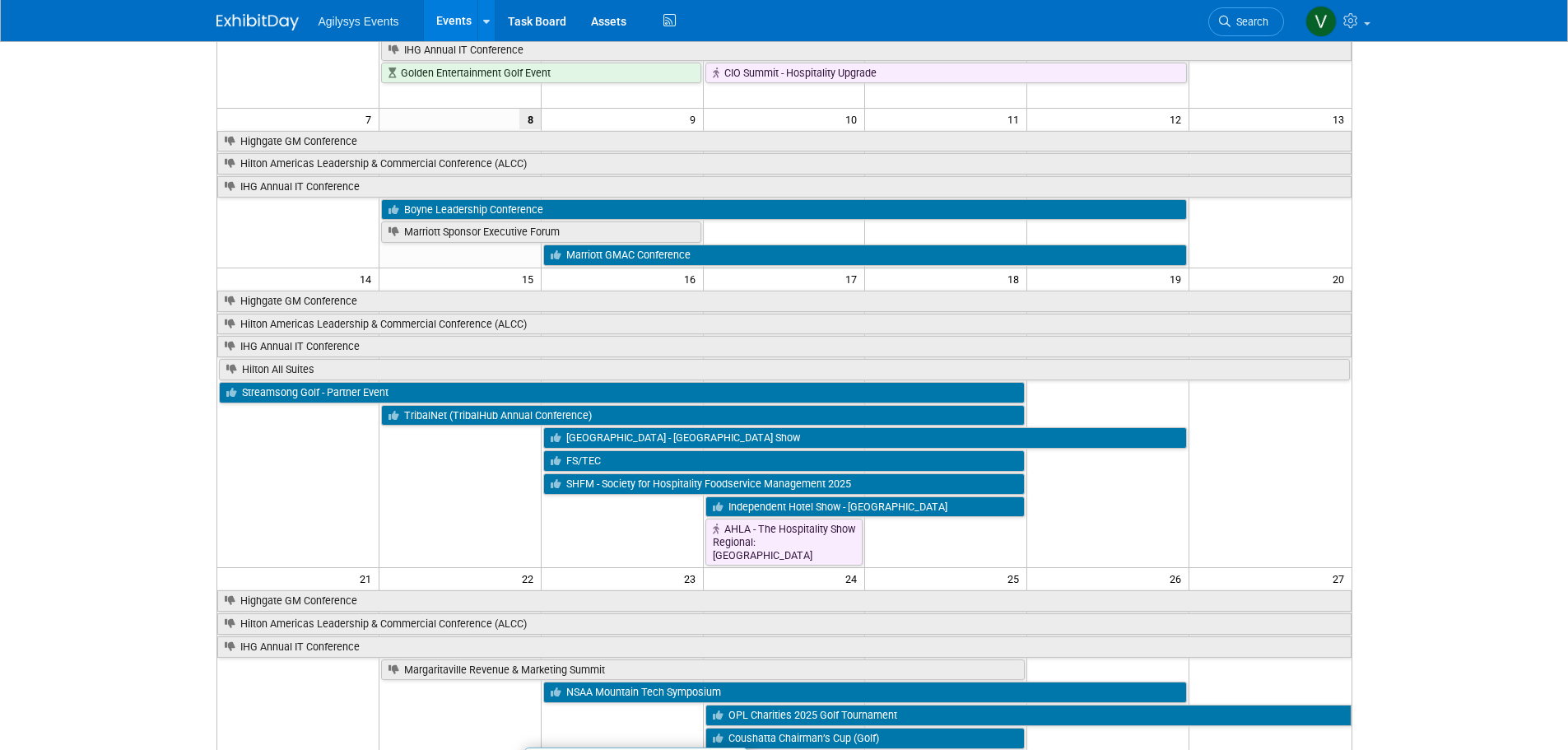
scroll to position [412, 0]
